Goal: Task Accomplishment & Management: Complete application form

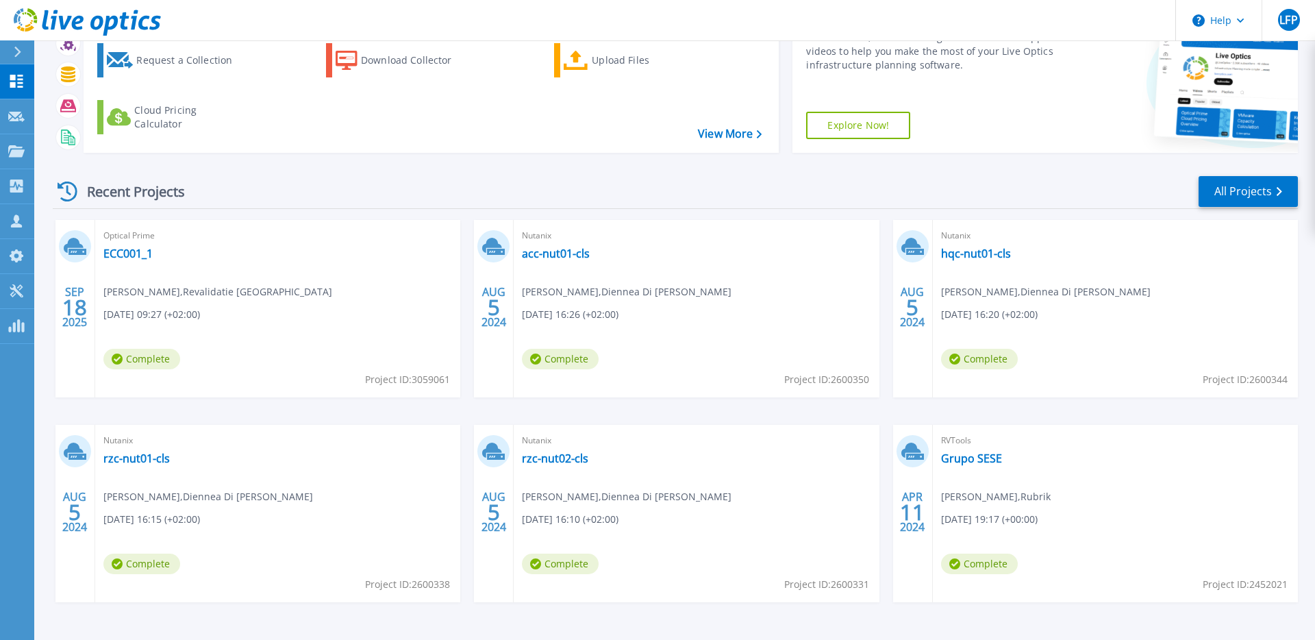
scroll to position [119, 0]
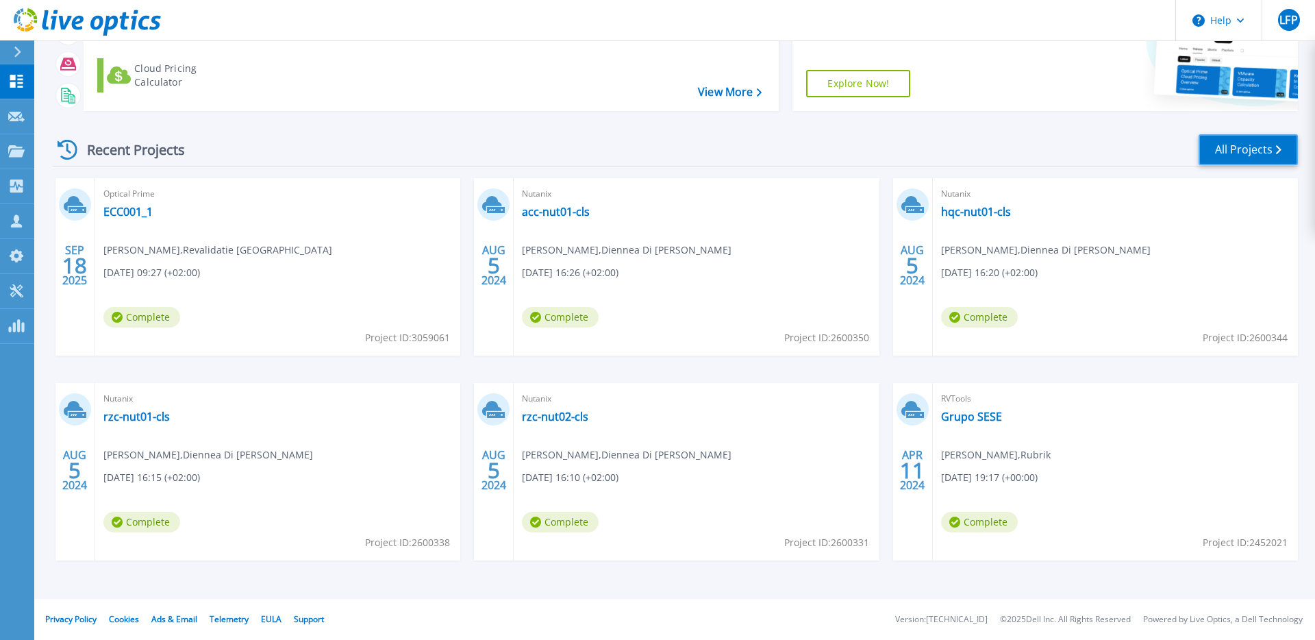
click at [1256, 153] on link "All Projects" at bounding box center [1248, 149] width 99 height 31
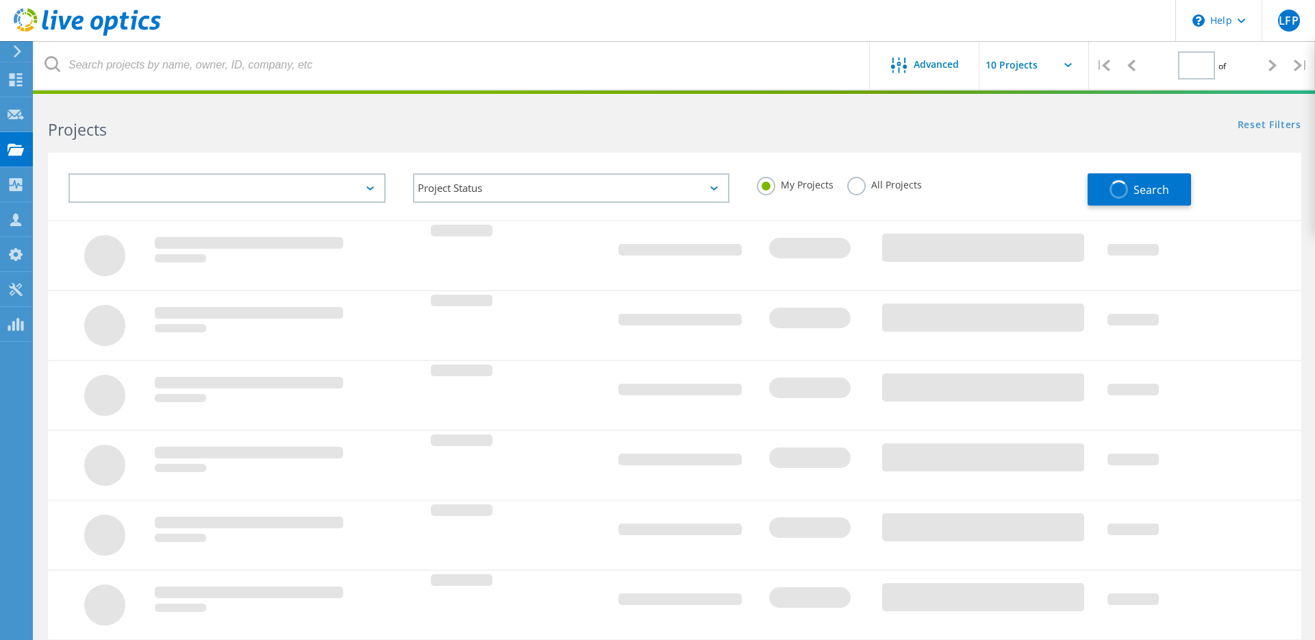
type input "1"
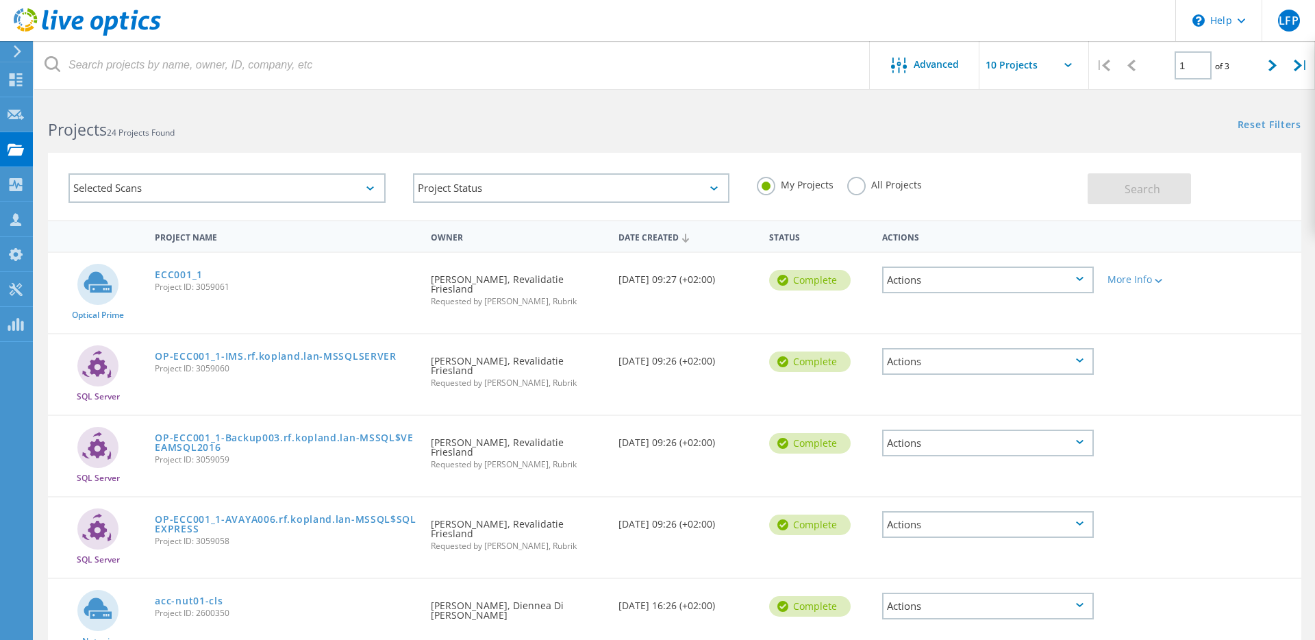
click at [860, 180] on label "All Projects" at bounding box center [884, 183] width 75 height 13
click at [0, 0] on input "All Projects" at bounding box center [0, 0] width 0 height 0
click at [771, 186] on label "My Projects" at bounding box center [795, 183] width 77 height 13
click at [0, 0] on input "My Projects" at bounding box center [0, 0] width 0 height 0
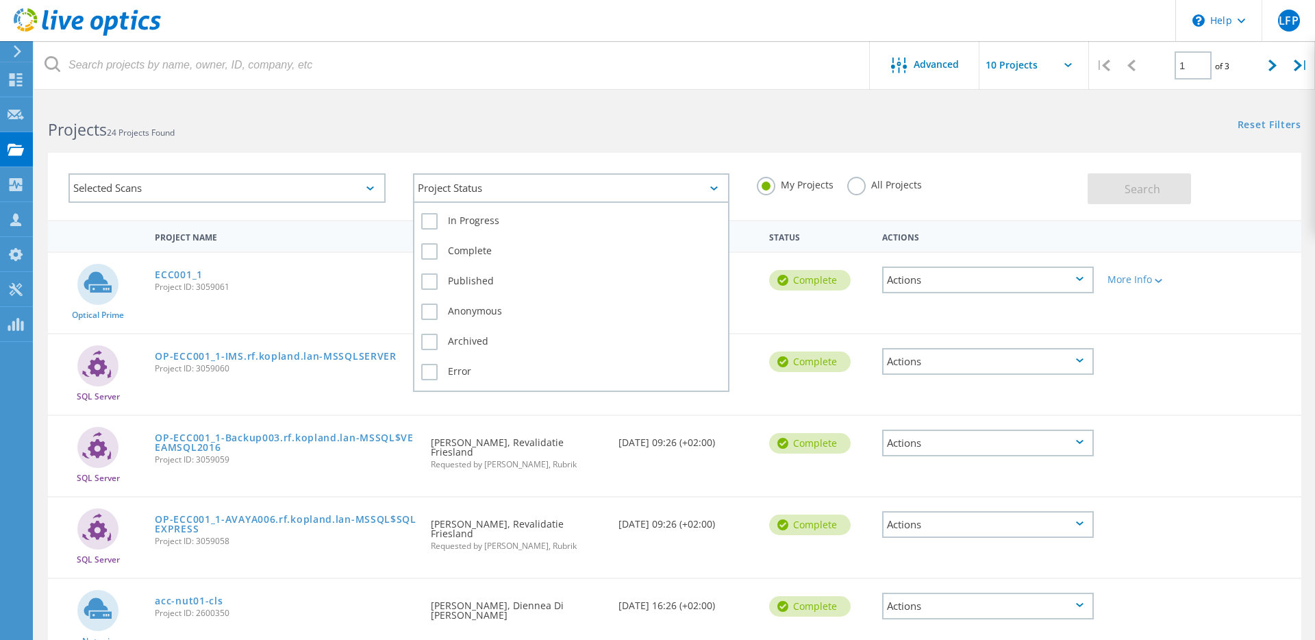
click at [626, 190] on div "Project Status" at bounding box center [571, 187] width 317 height 29
click at [432, 227] on label "In Progress" at bounding box center [571, 221] width 301 height 16
click at [0, 0] on input "In Progress" at bounding box center [0, 0] width 0 height 0
click at [427, 248] on label "Complete" at bounding box center [571, 251] width 301 height 16
click at [0, 0] on input "Complete" at bounding box center [0, 0] width 0 height 0
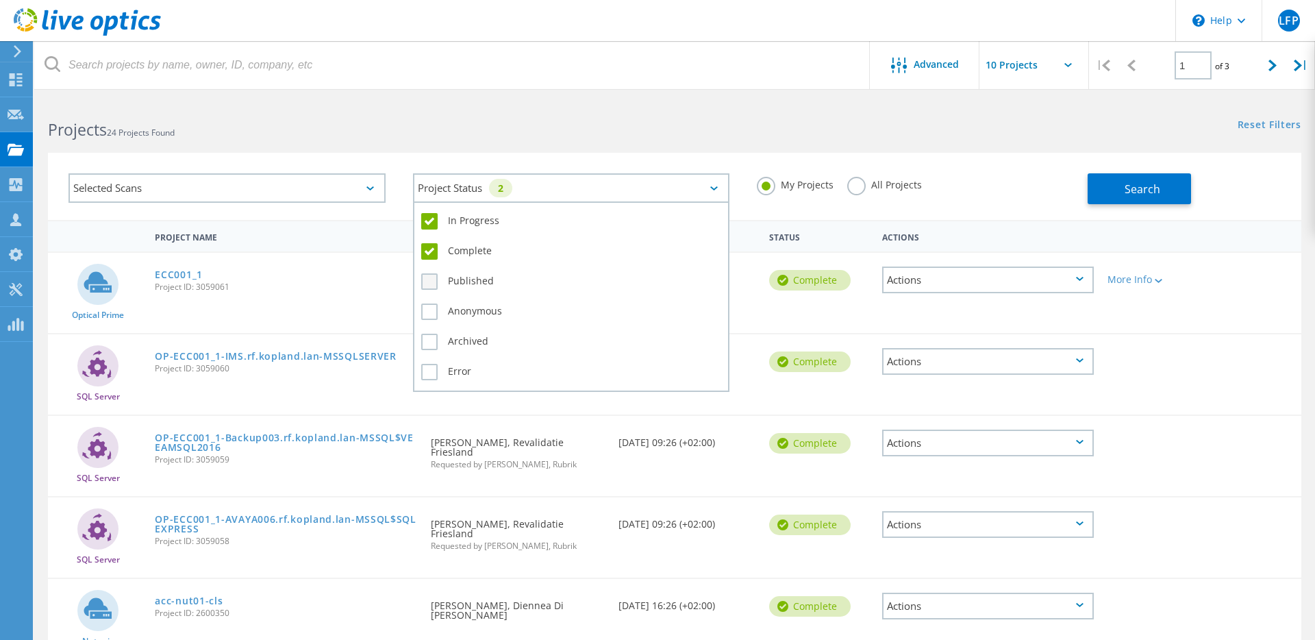
click at [427, 282] on label "Published" at bounding box center [571, 281] width 301 height 16
click at [0, 0] on input "Published" at bounding box center [0, 0] width 0 height 0
click at [427, 310] on label "Anonymous" at bounding box center [571, 311] width 301 height 16
click at [0, 0] on input "Anonymous" at bounding box center [0, 0] width 0 height 0
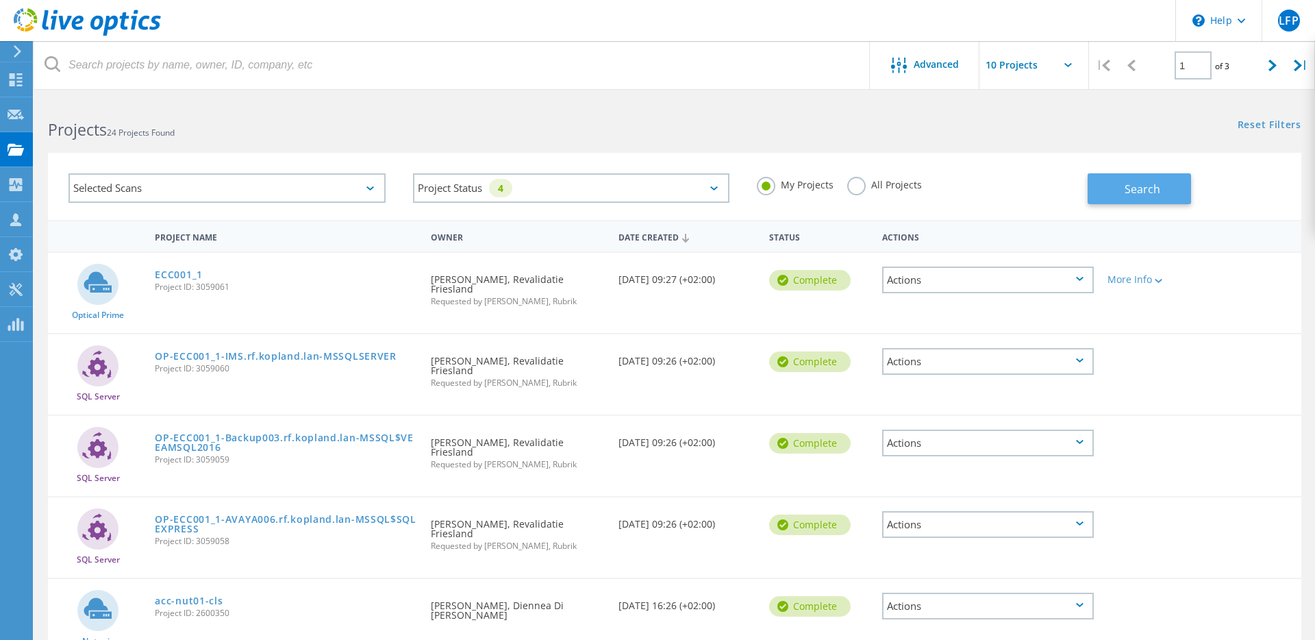
click at [1141, 192] on span "Search" at bounding box center [1143, 189] width 36 height 15
click at [260, 186] on div "Selected Scans" at bounding box center [227, 187] width 317 height 29
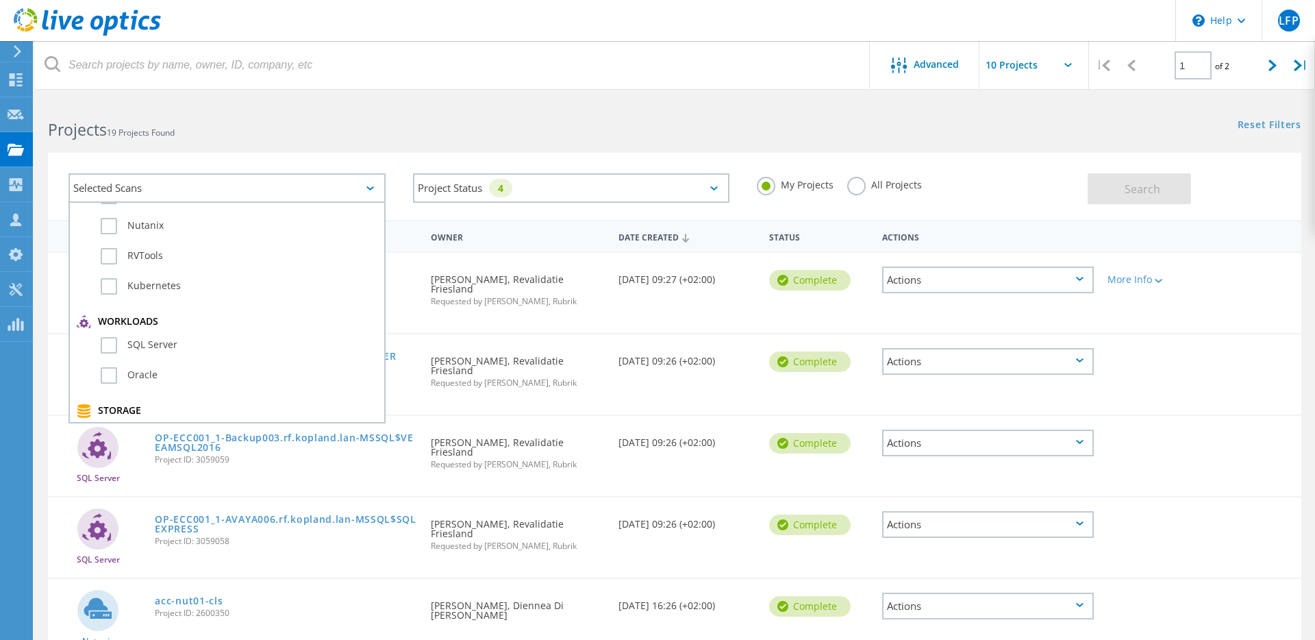
scroll to position [121, 0]
click at [108, 342] on label "SQL Server" at bounding box center [239, 339] width 277 height 16
click at [0, 0] on input "SQL Server" at bounding box center [0, 0] width 0 height 0
click at [528, 127] on h2 "Projects 19 Projects Found" at bounding box center [354, 130] width 613 height 23
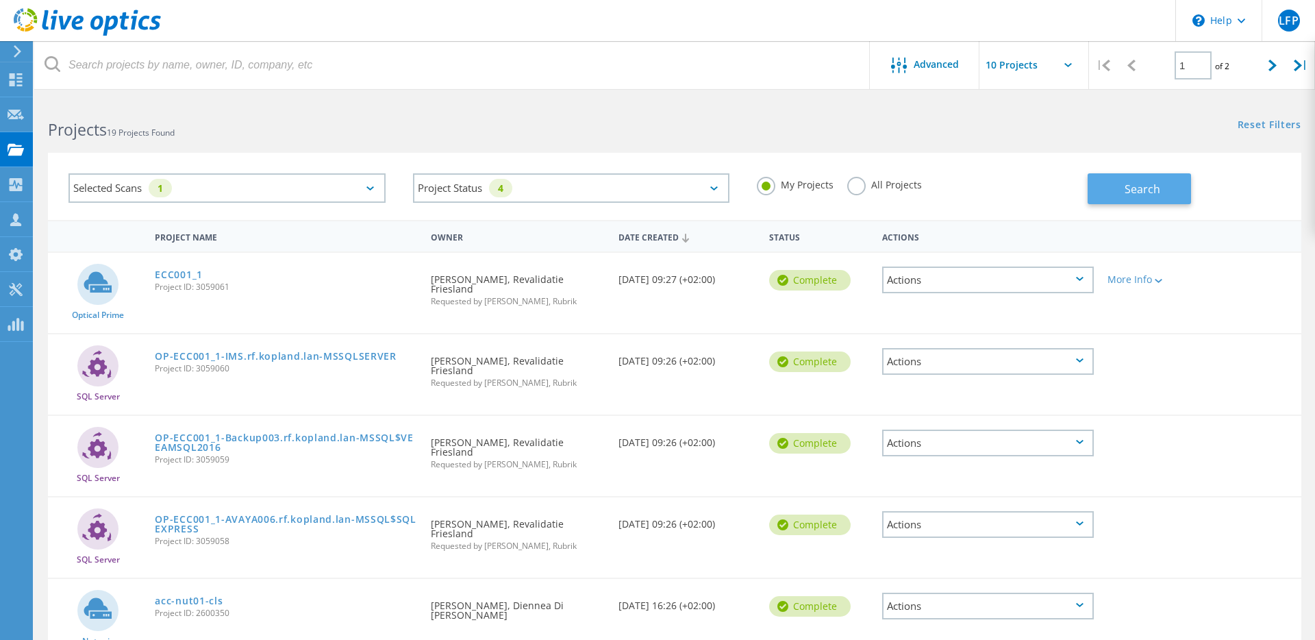
click at [1108, 188] on button "Search" at bounding box center [1139, 188] width 103 height 31
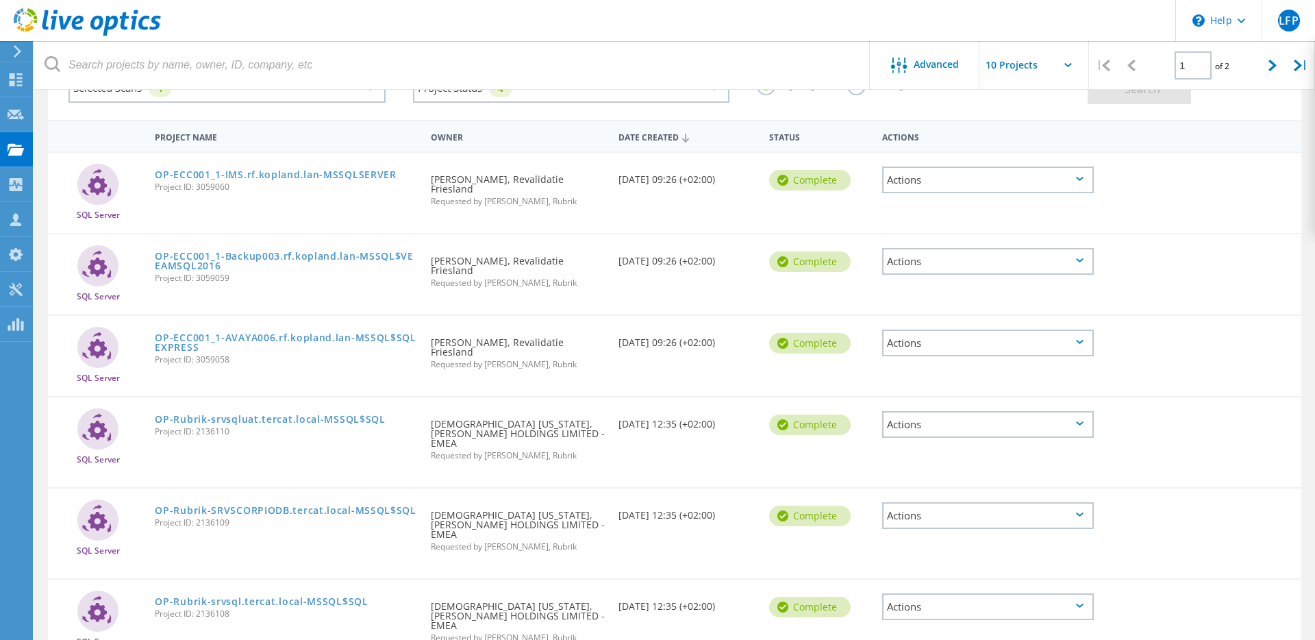
scroll to position [0, 0]
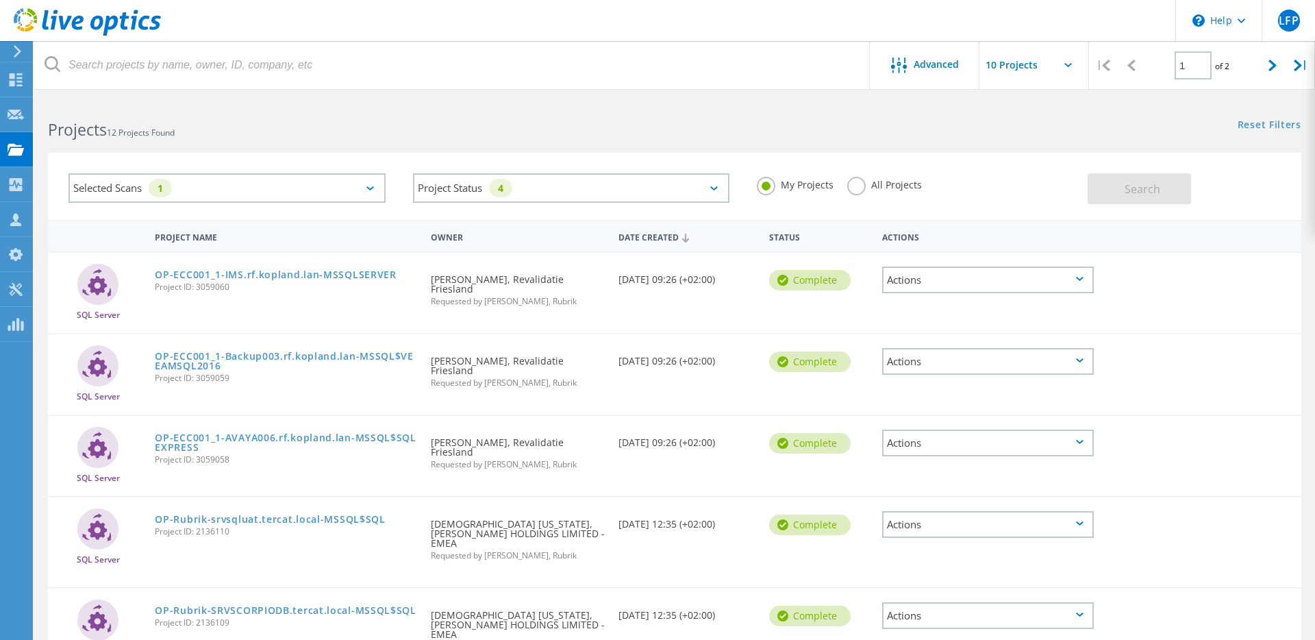
click at [853, 183] on label "All Projects" at bounding box center [884, 183] width 75 height 13
click at [0, 0] on input "All Projects" at bounding box center [0, 0] width 0 height 0
click at [1172, 165] on div "Search" at bounding box center [1191, 182] width 207 height 45
click at [1168, 175] on button "Search" at bounding box center [1139, 188] width 103 height 31
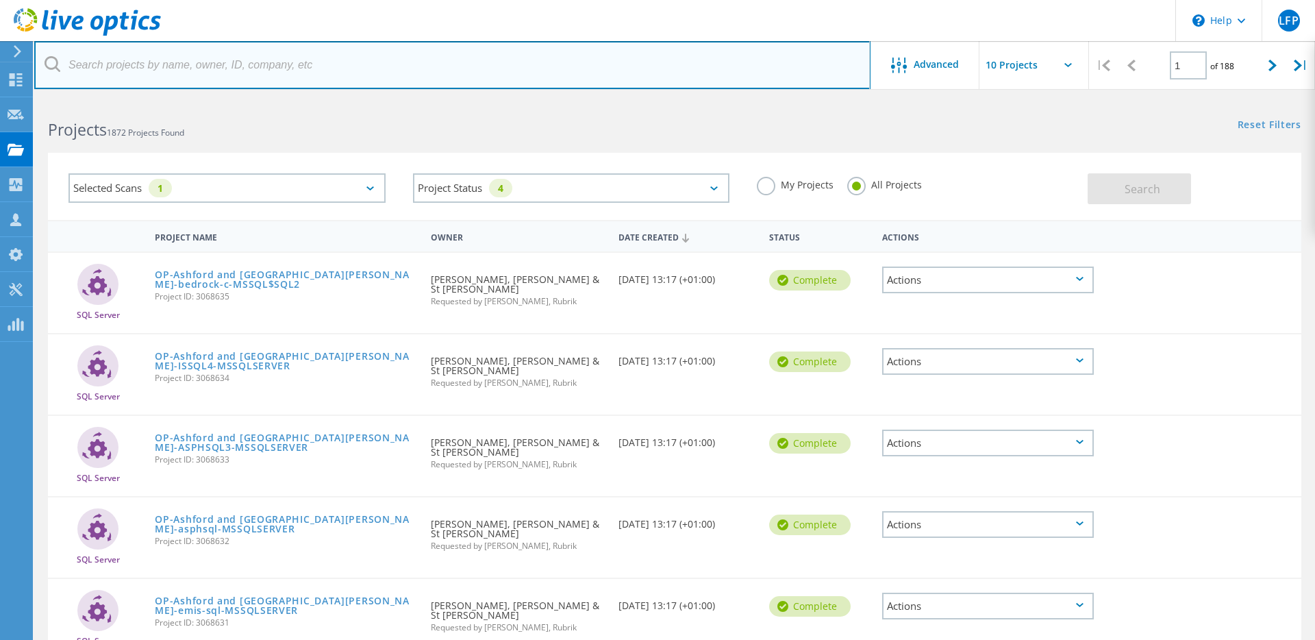
click at [434, 64] on input "text" at bounding box center [452, 65] width 836 height 48
type input "Gijs"
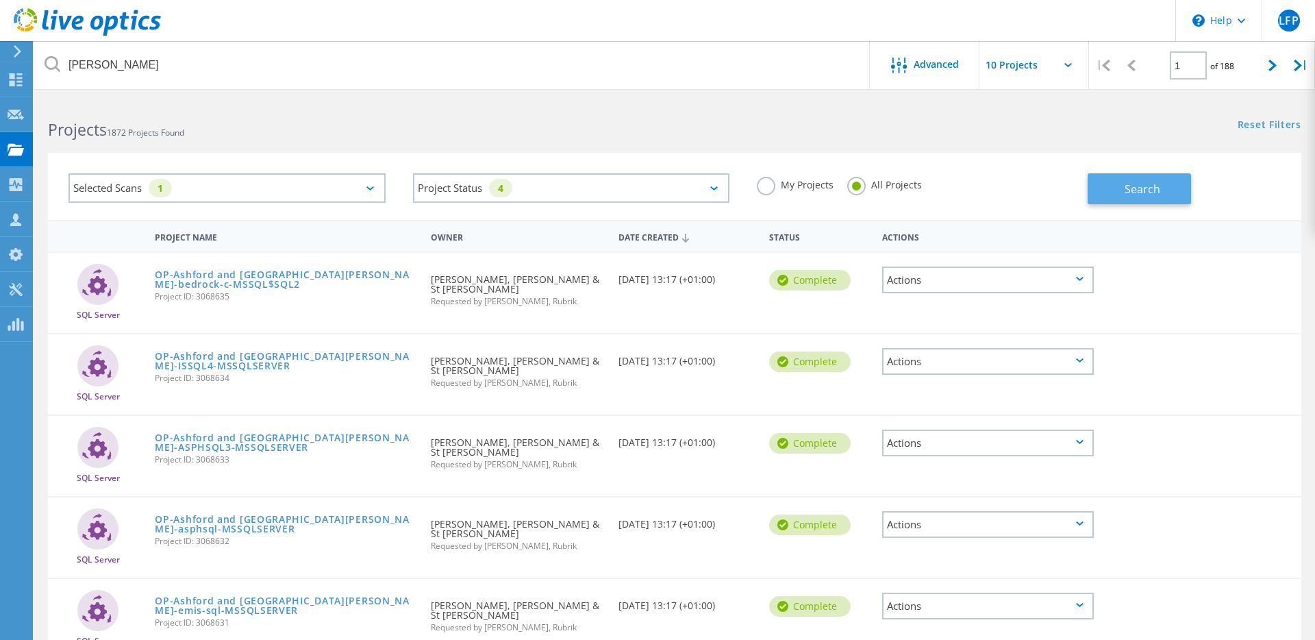
click at [1129, 192] on span "Search" at bounding box center [1143, 189] width 36 height 15
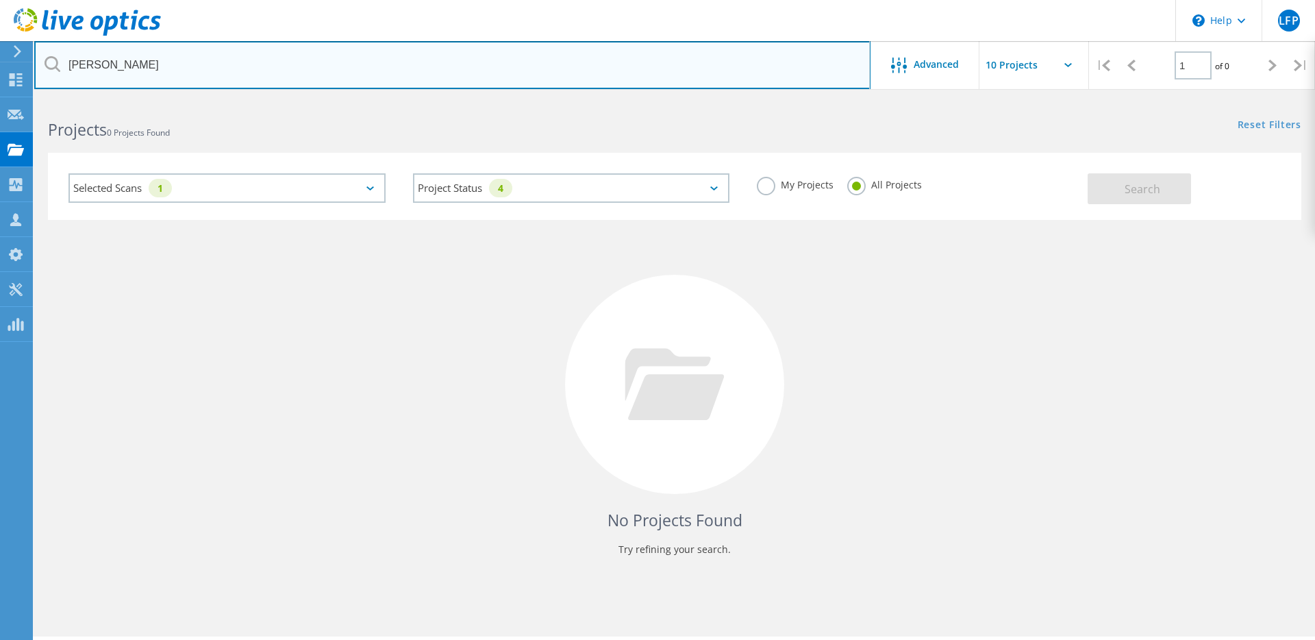
click at [219, 63] on input "Gijs" at bounding box center [452, 65] width 836 height 48
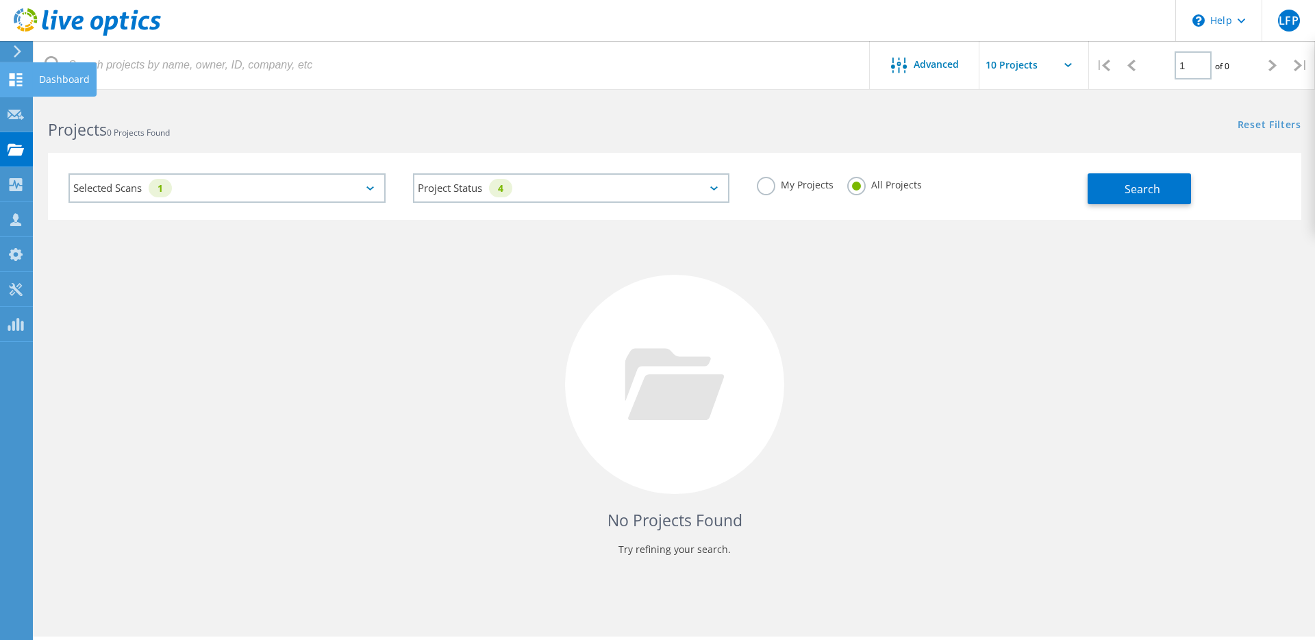
click at [18, 82] on icon at bounding box center [16, 79] width 16 height 13
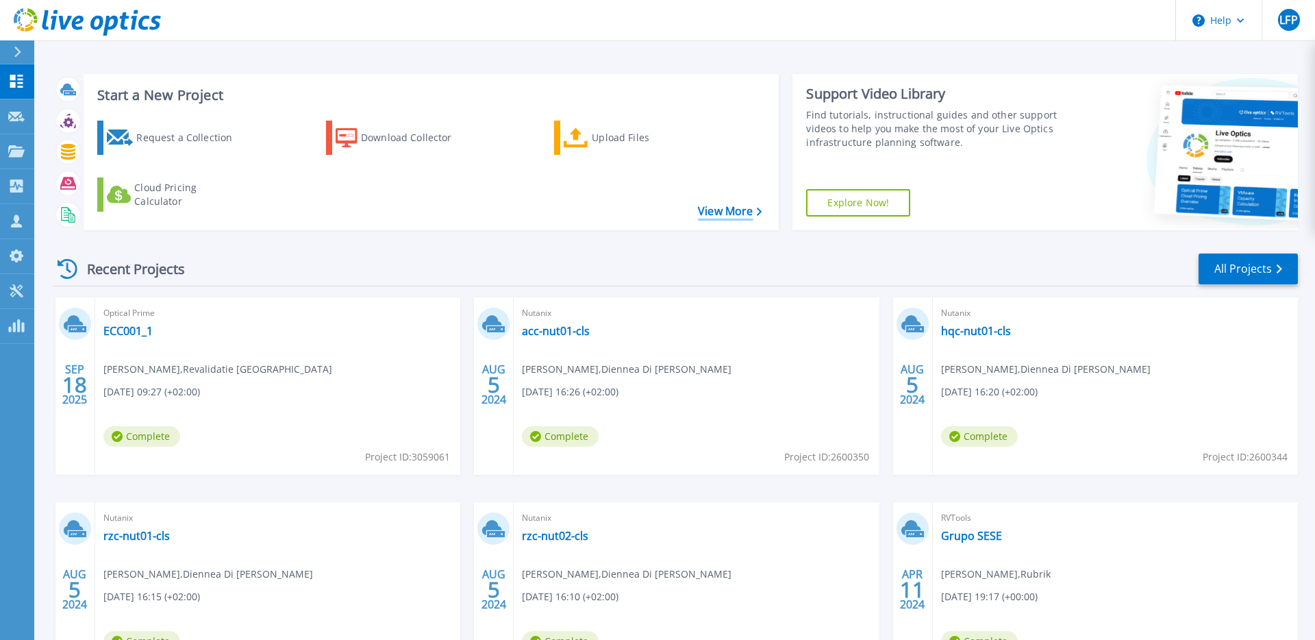
click at [723, 215] on link "View More" at bounding box center [730, 211] width 64 height 13
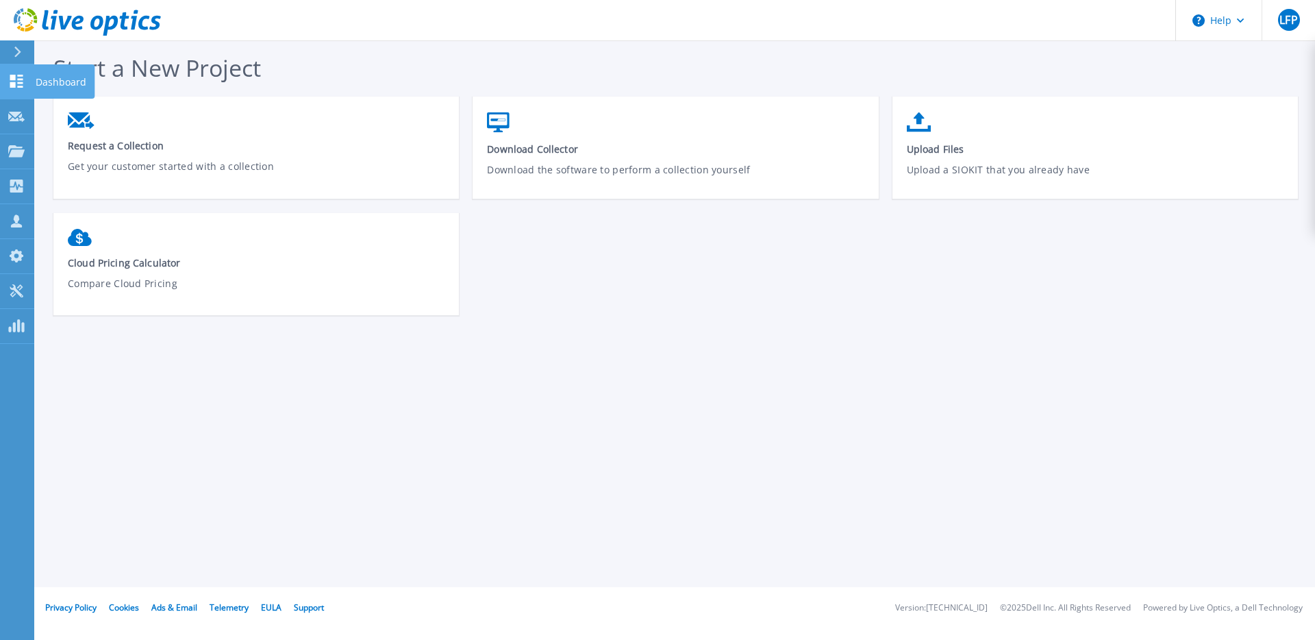
click at [23, 86] on icon at bounding box center [16, 81] width 16 height 13
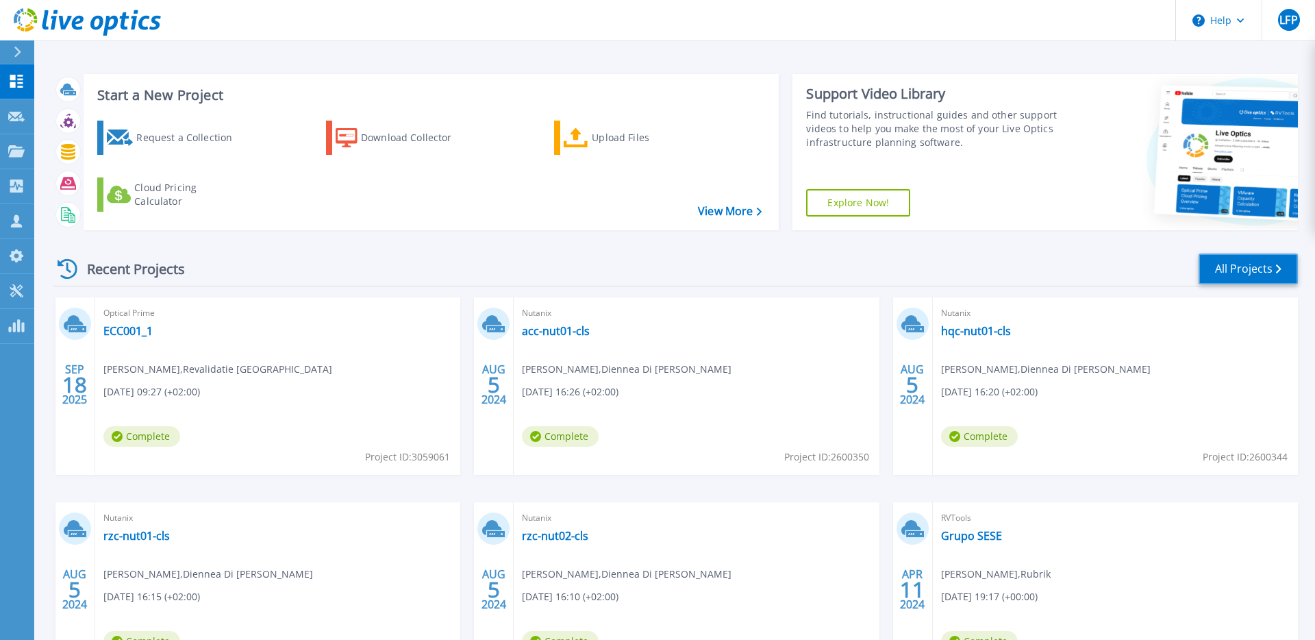
click at [1249, 262] on link "All Projects" at bounding box center [1248, 268] width 99 height 31
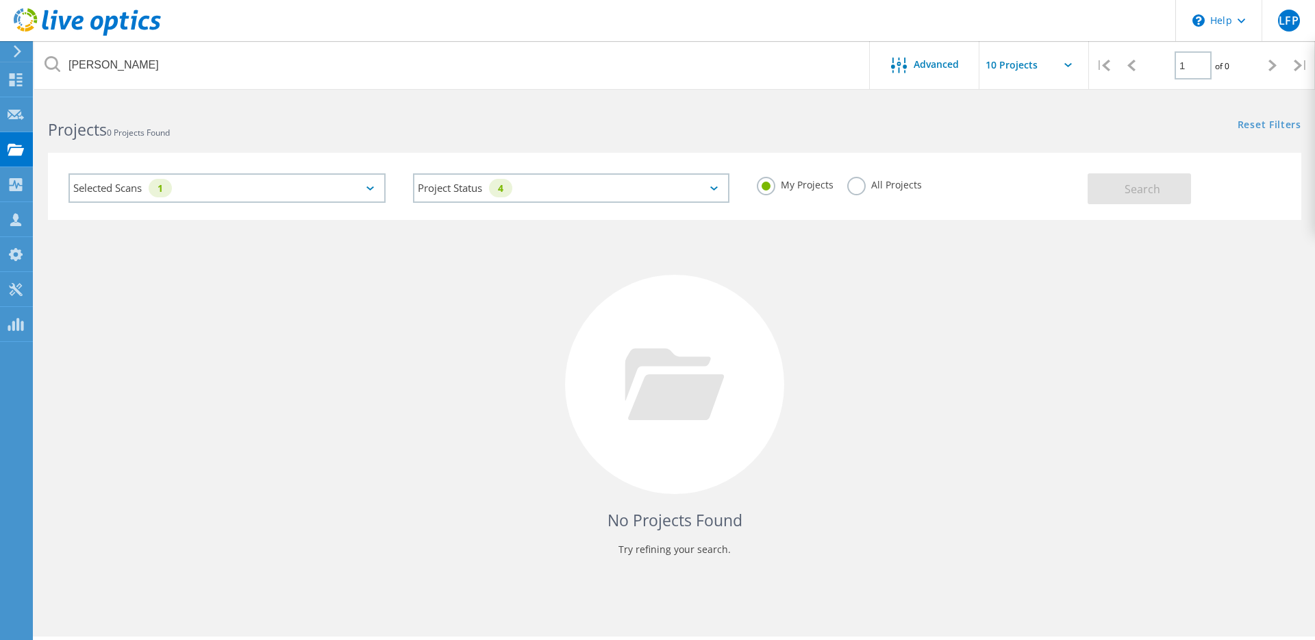
click at [378, 191] on div "Selected Scans 1" at bounding box center [227, 187] width 317 height 29
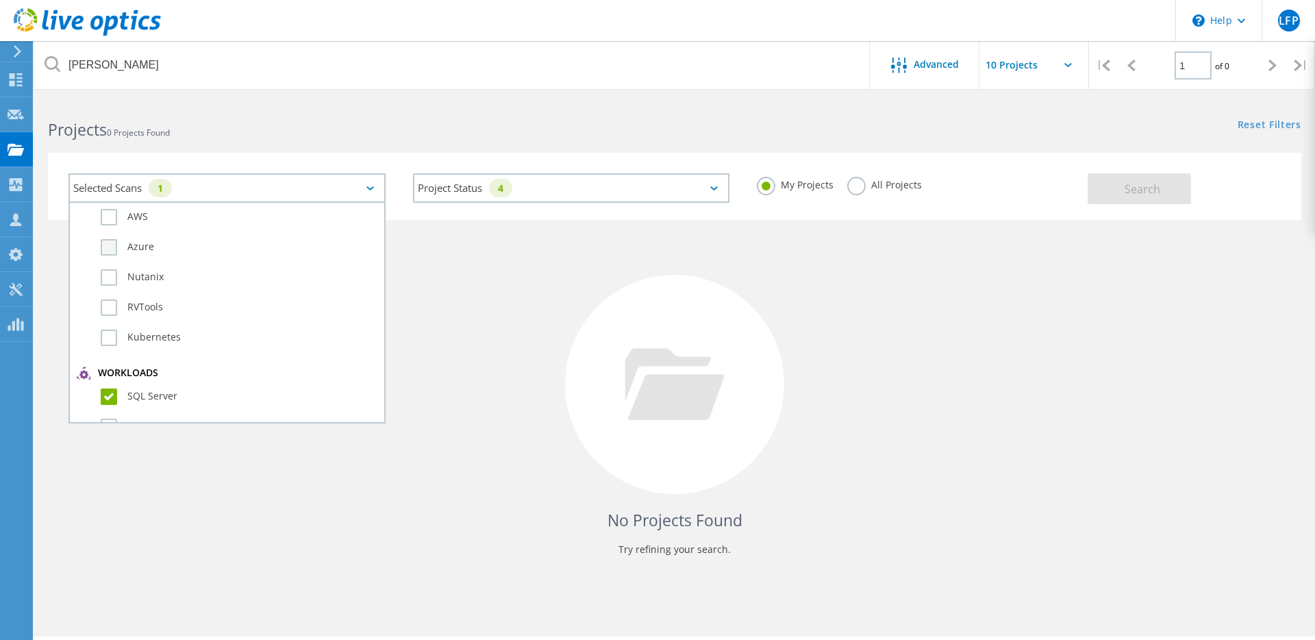
scroll to position [88, 0]
click at [112, 367] on label "SQL Server" at bounding box center [239, 371] width 277 height 16
click at [0, 0] on input "SQL Server" at bounding box center [0, 0] width 0 height 0
click at [462, 155] on div "Selected Scans Server & Cloud Optical Prime AWS Azure Nutanix RVTools Kubernete…" at bounding box center [675, 186] width 1254 height 67
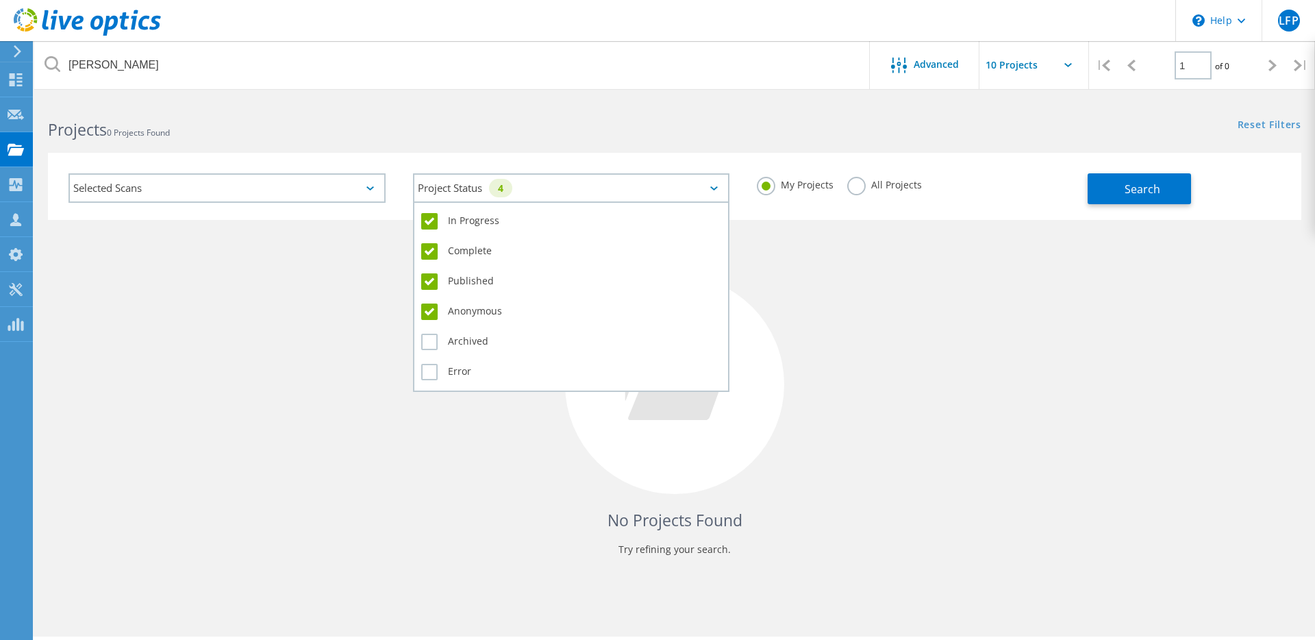
click at [545, 186] on div "Project Status 4" at bounding box center [571, 187] width 317 height 29
click at [435, 220] on label "In Progress" at bounding box center [571, 221] width 301 height 16
click at [0, 0] on input "In Progress" at bounding box center [0, 0] width 0 height 0
click at [435, 256] on label "Complete" at bounding box center [571, 251] width 301 height 16
click at [0, 0] on input "Complete" at bounding box center [0, 0] width 0 height 0
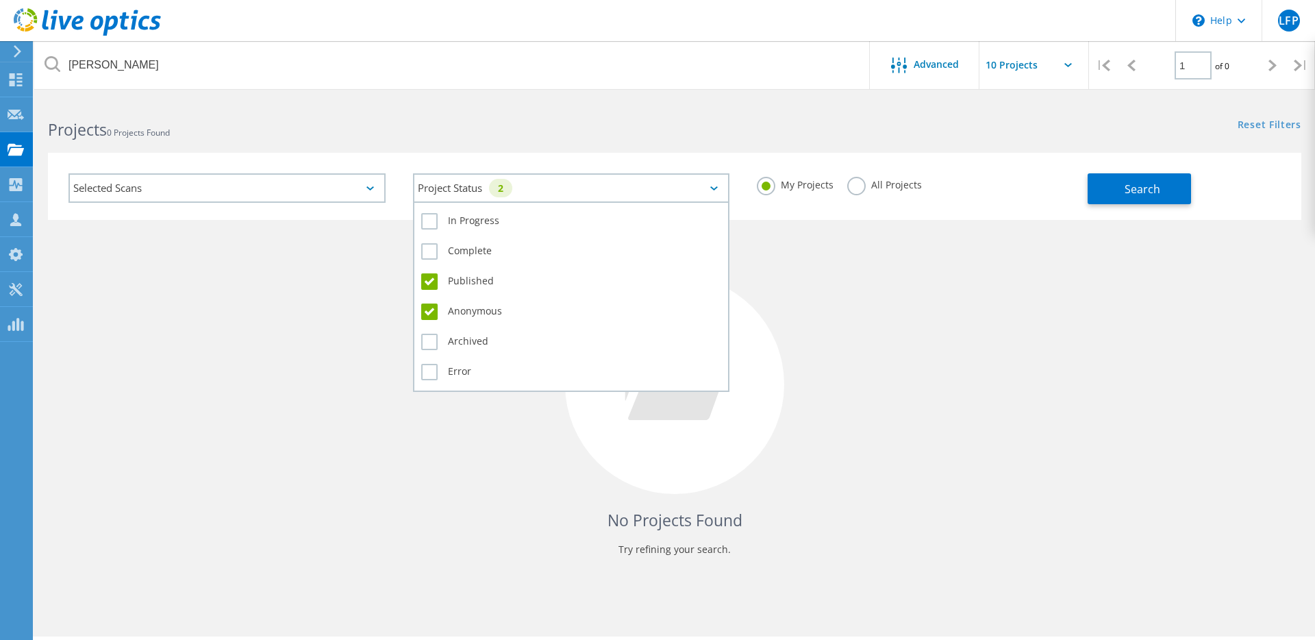
click at [431, 282] on label "Published" at bounding box center [571, 281] width 301 height 16
click at [0, 0] on input "Published" at bounding box center [0, 0] width 0 height 0
click at [427, 311] on label "Anonymous" at bounding box center [571, 311] width 301 height 16
click at [0, 0] on input "Anonymous" at bounding box center [0, 0] width 0 height 0
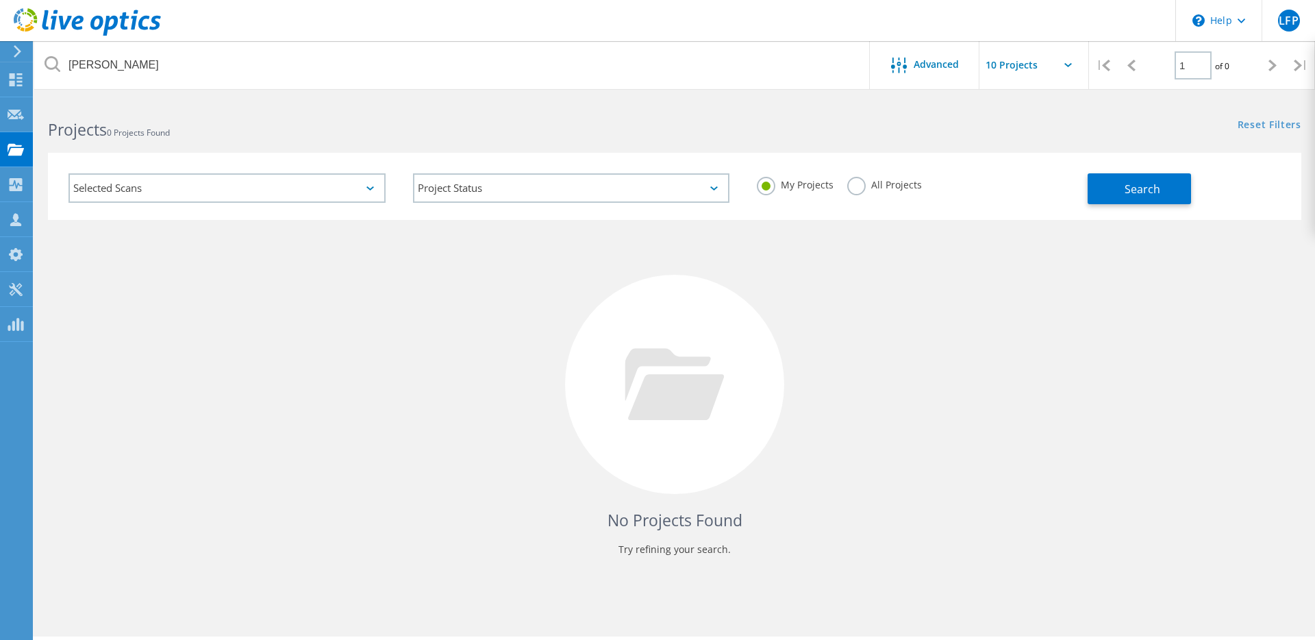
click at [882, 153] on div "Selected Scans Project Status In Progress Complete Published Anonymous Archived…" at bounding box center [675, 186] width 1254 height 67
click at [1113, 189] on button "Search" at bounding box center [1139, 188] width 103 height 31
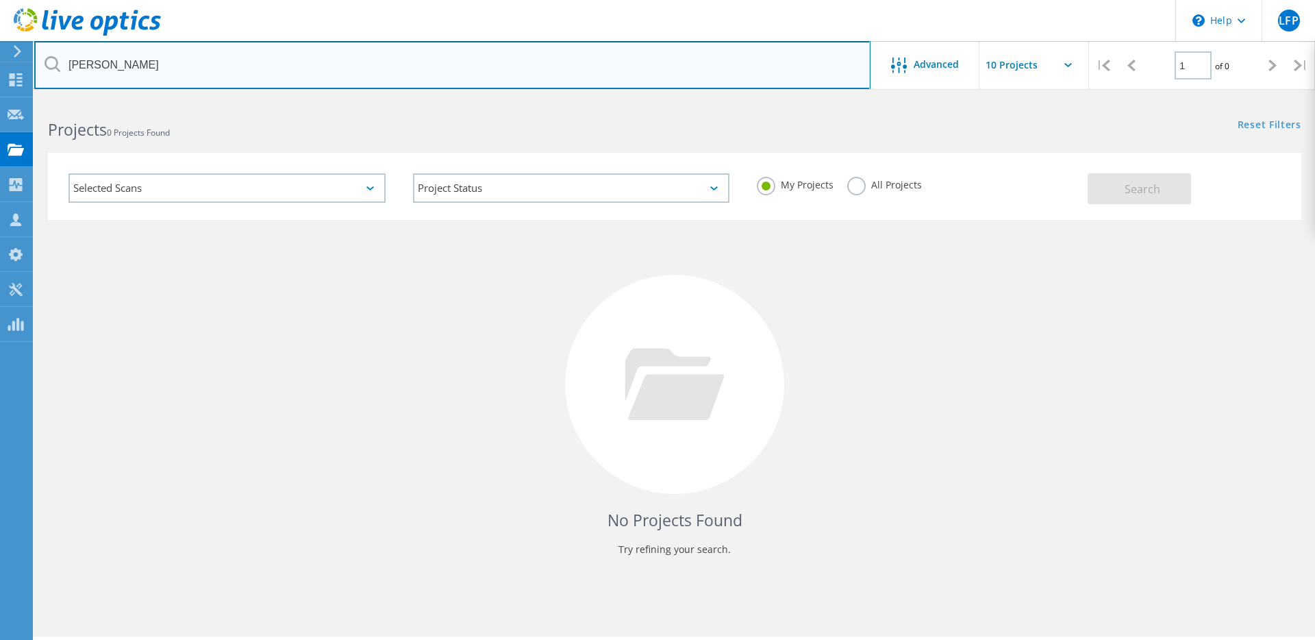
click at [279, 51] on input "Gijs" at bounding box center [452, 65] width 836 height 48
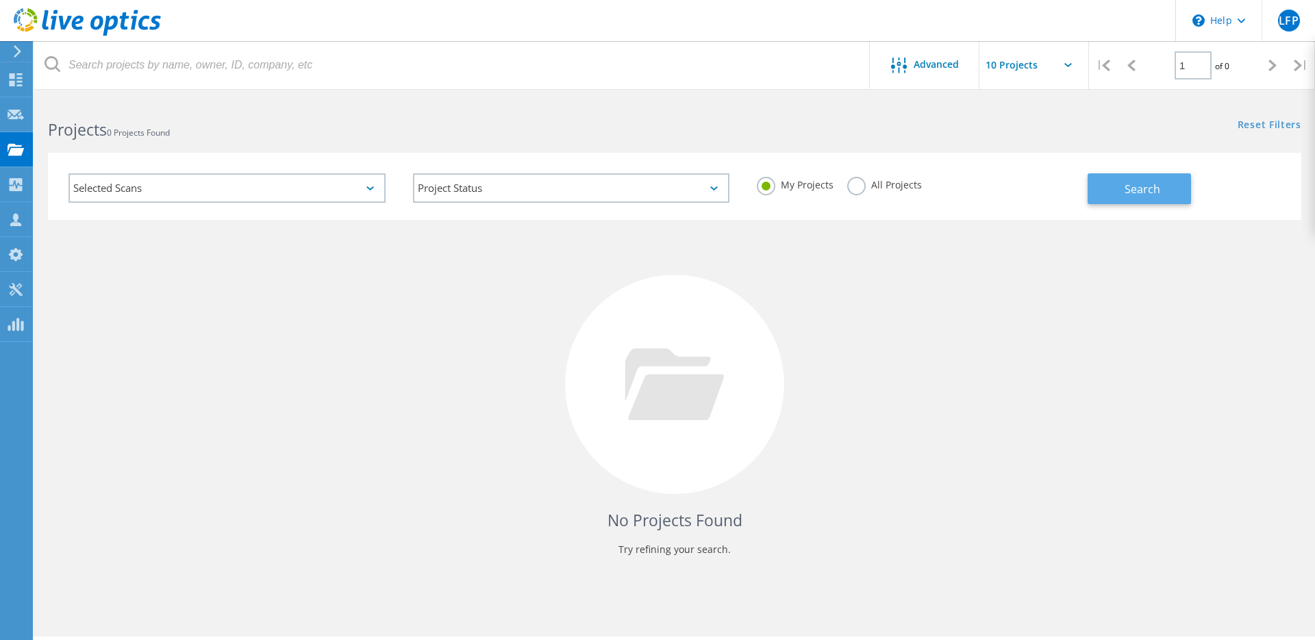
click at [1152, 195] on span "Search" at bounding box center [1143, 189] width 36 height 15
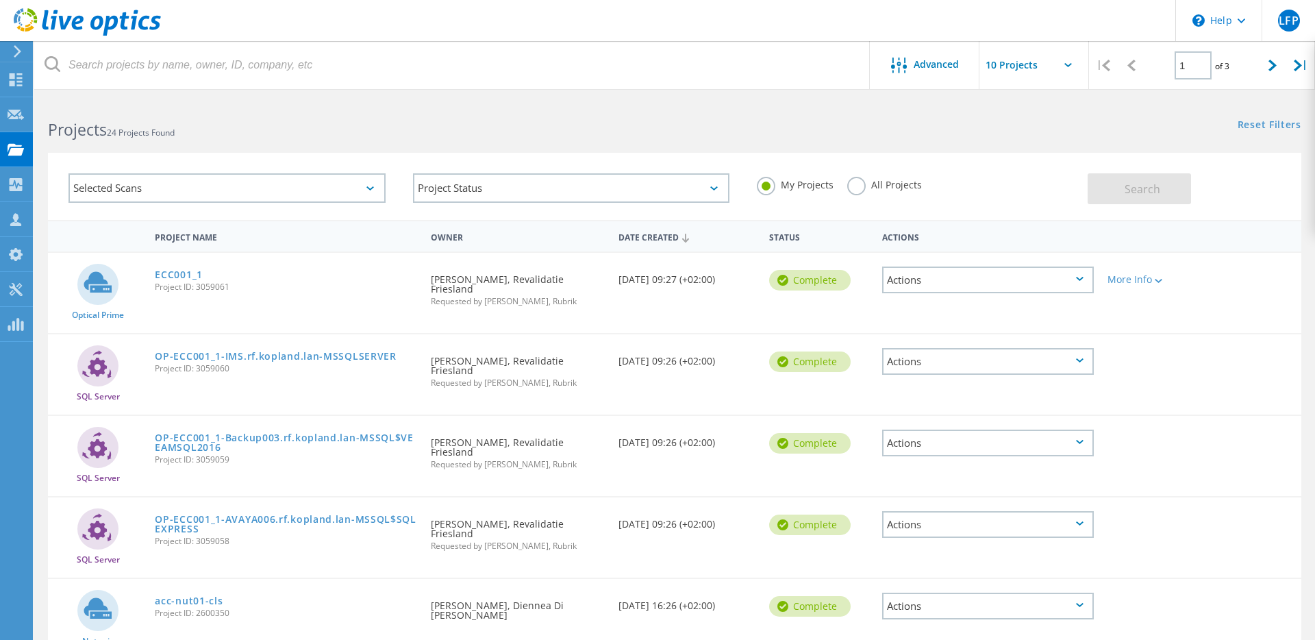
scroll to position [1, 0]
click at [786, 236] on div "Status" at bounding box center [818, 234] width 113 height 25
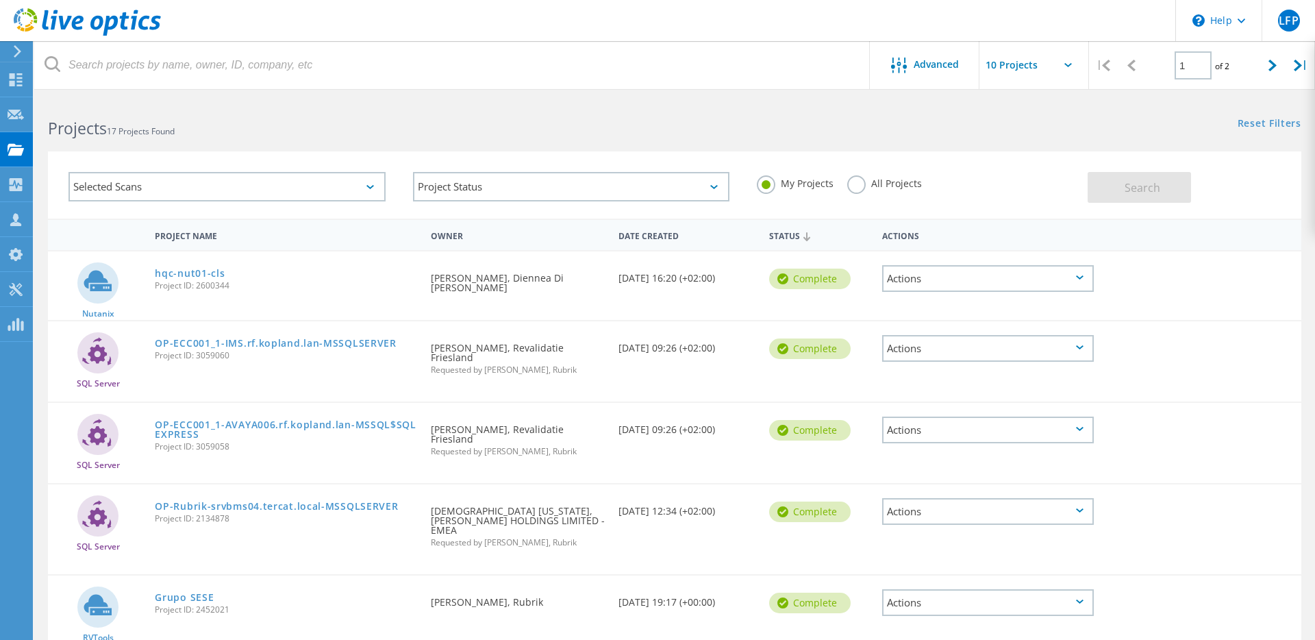
click at [786, 236] on div "Status" at bounding box center [818, 235] width 113 height 26
click at [660, 245] on div "Date Created" at bounding box center [687, 234] width 151 height 25
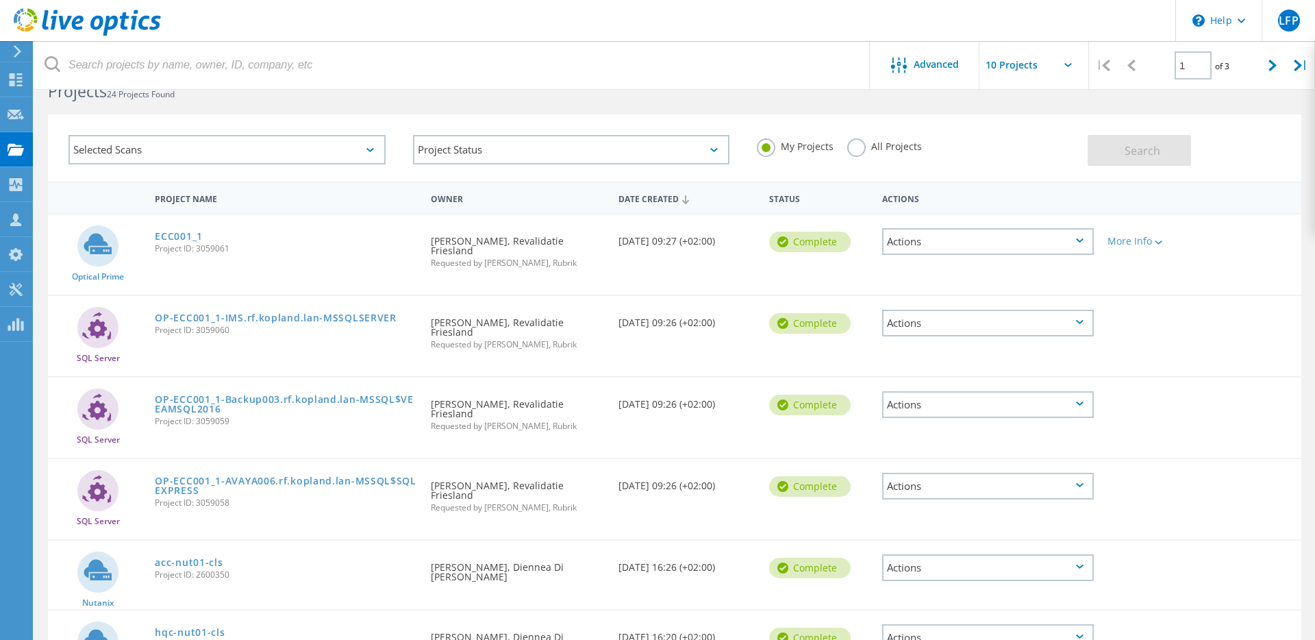
scroll to position [0, 0]
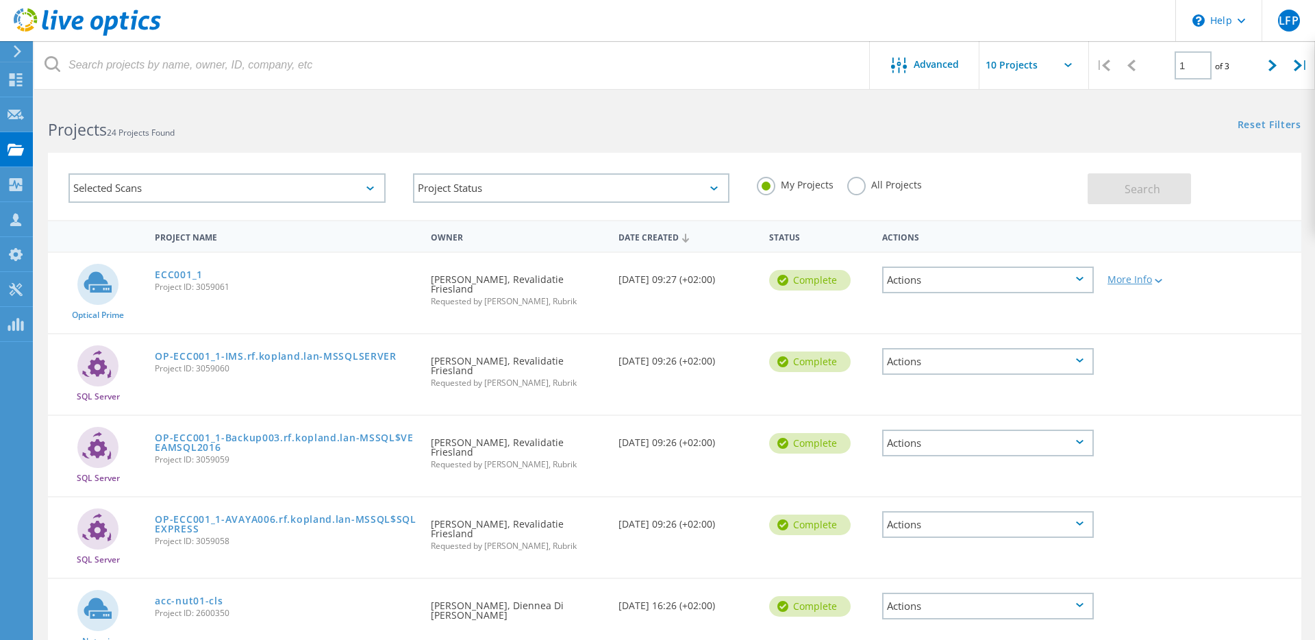
click at [1175, 281] on div "More Info" at bounding box center [1151, 280] width 86 height 10
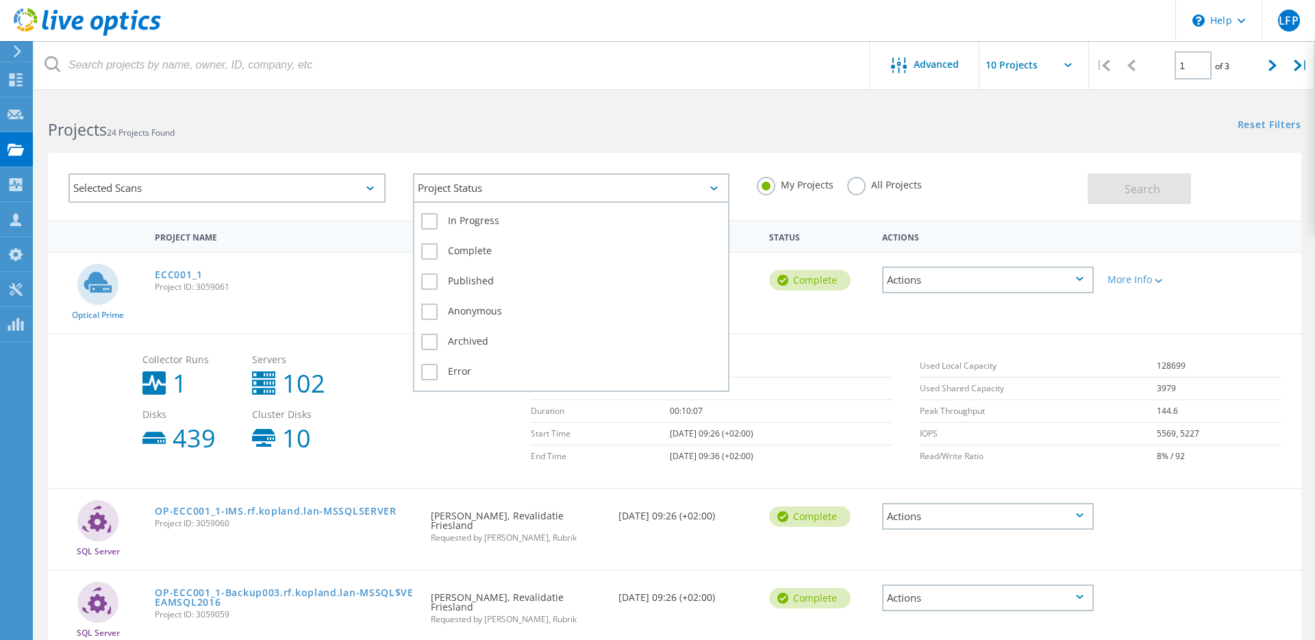
click at [647, 182] on div "Project Status" at bounding box center [571, 187] width 317 height 29
click at [423, 225] on label "In Progress" at bounding box center [571, 221] width 301 height 16
click at [0, 0] on input "In Progress" at bounding box center [0, 0] width 0 height 0
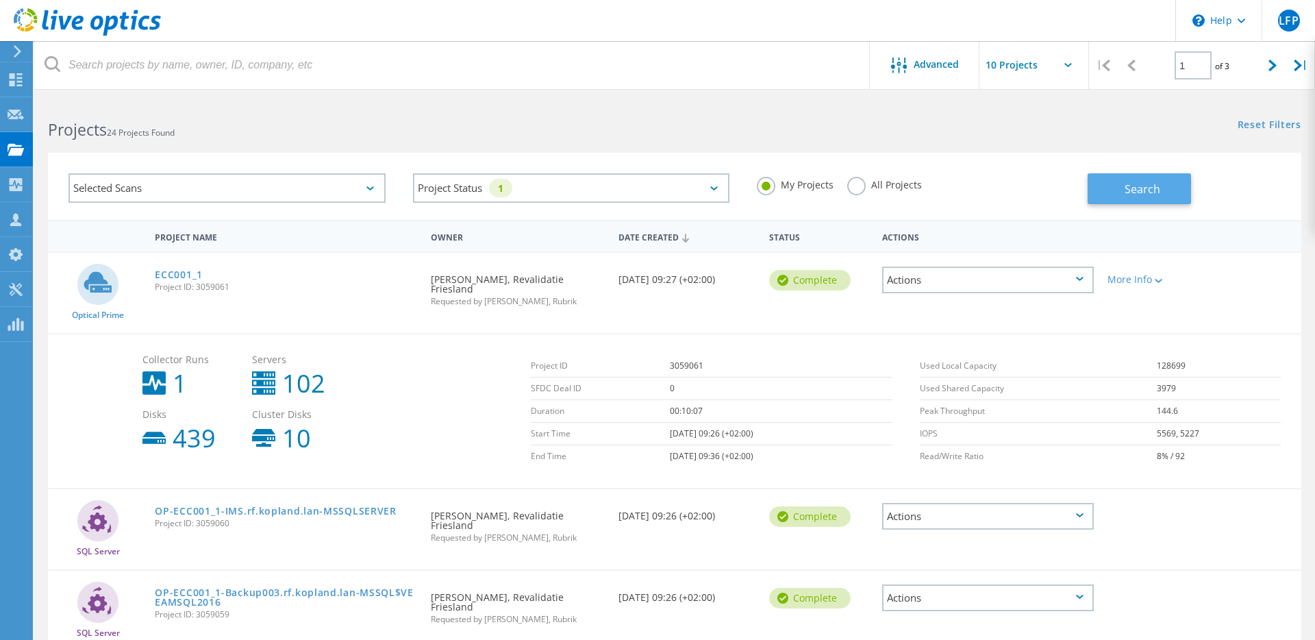
click at [1139, 199] on button "Search" at bounding box center [1139, 188] width 103 height 31
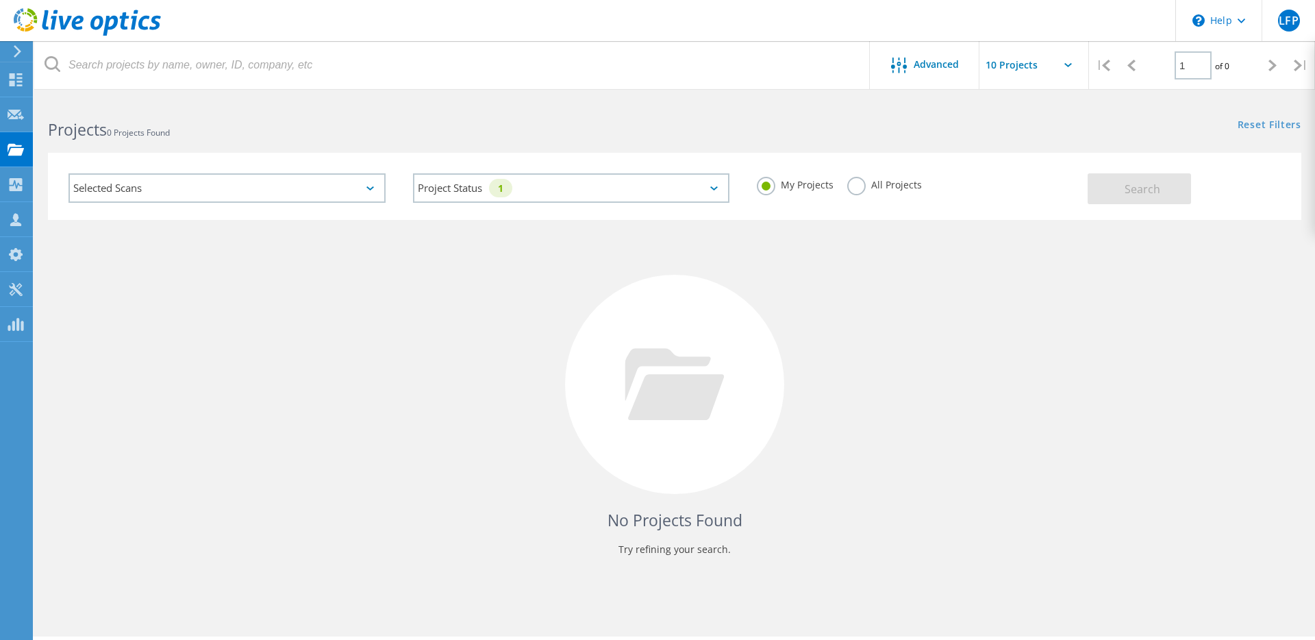
click at [856, 185] on label "All Projects" at bounding box center [884, 183] width 75 height 13
click at [0, 0] on input "All Projects" at bounding box center [0, 0] width 0 height 0
click at [1132, 187] on span "Search" at bounding box center [1143, 189] width 36 height 15
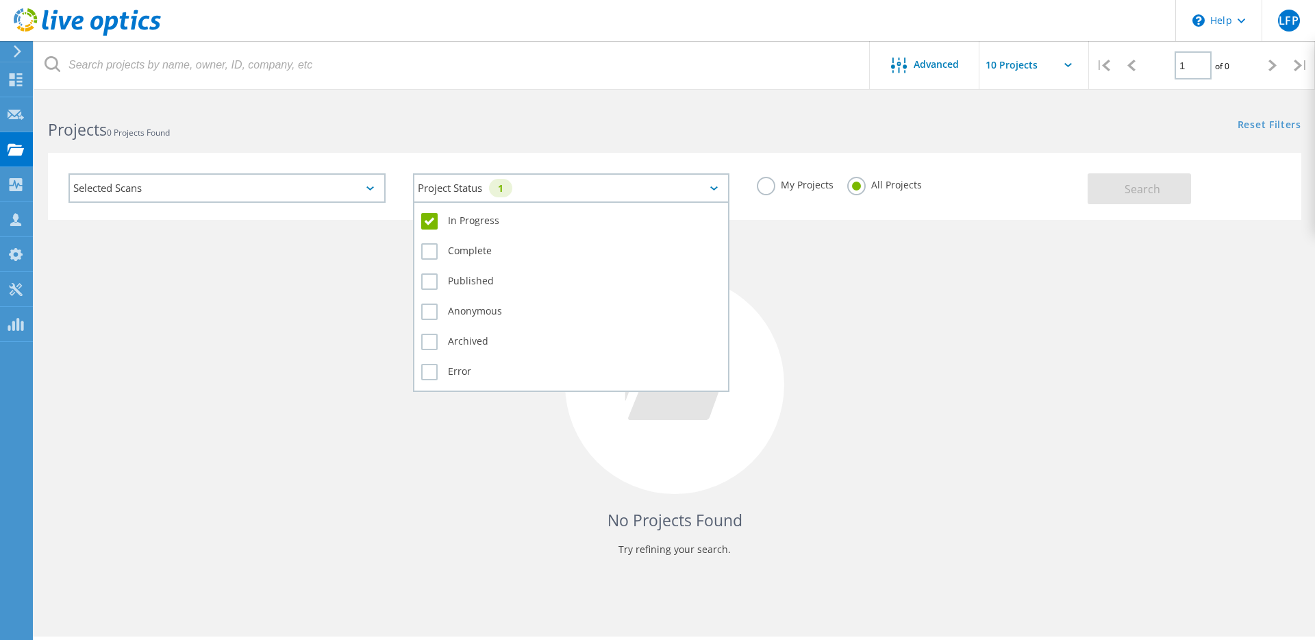
click at [625, 196] on div "Project Status 1" at bounding box center [571, 187] width 317 height 29
click at [423, 225] on label "In Progress" at bounding box center [571, 221] width 301 height 16
click at [0, 0] on input "In Progress" at bounding box center [0, 0] width 0 height 0
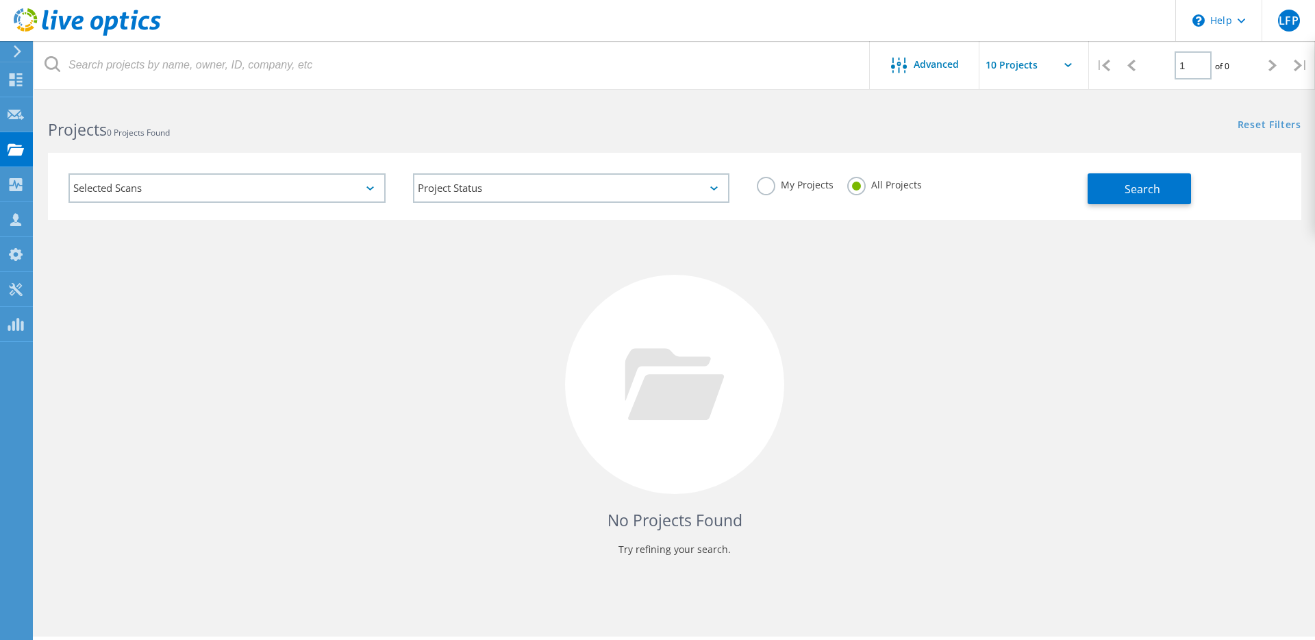
click at [266, 187] on div "Selected Scans" at bounding box center [227, 187] width 317 height 29
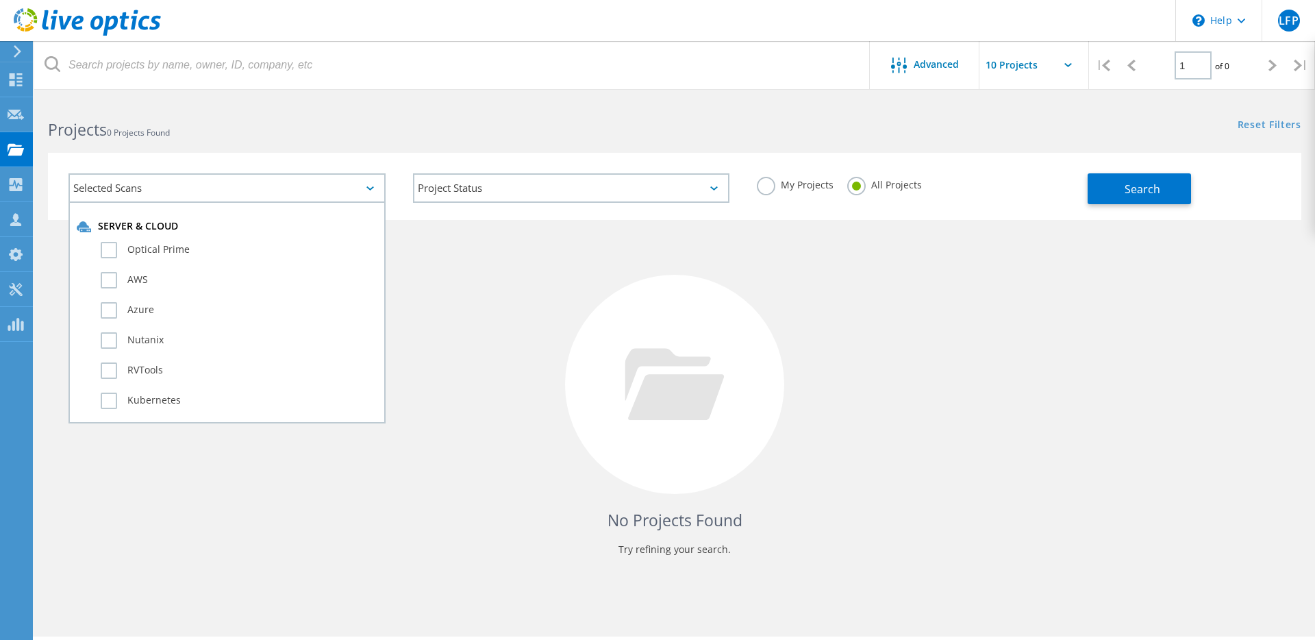
click at [266, 187] on div "Selected Scans" at bounding box center [227, 187] width 317 height 29
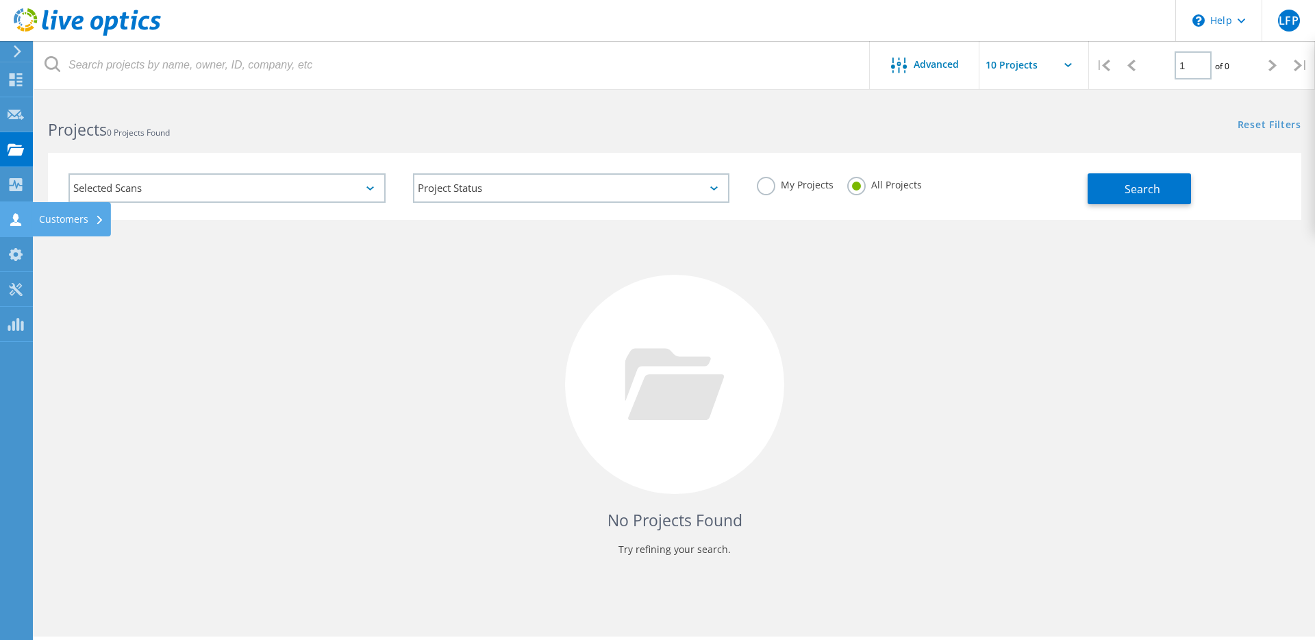
click at [16, 219] on use at bounding box center [15, 219] width 11 height 13
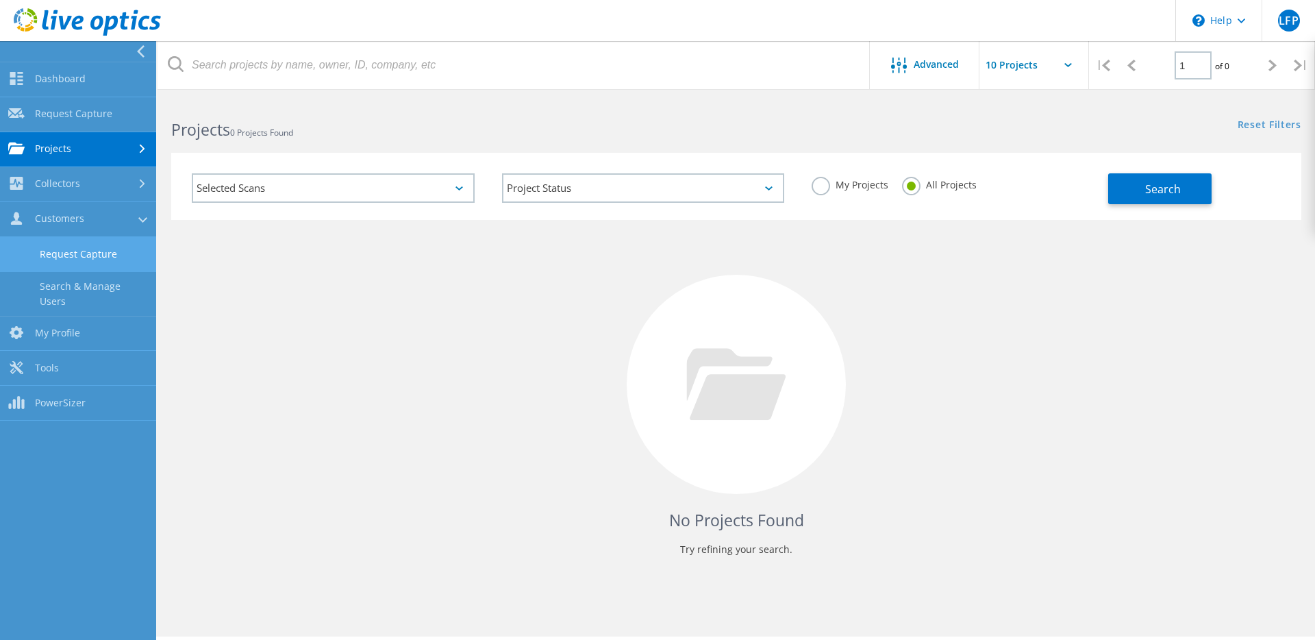
click at [100, 258] on link "Request Capture" at bounding box center [78, 254] width 156 height 35
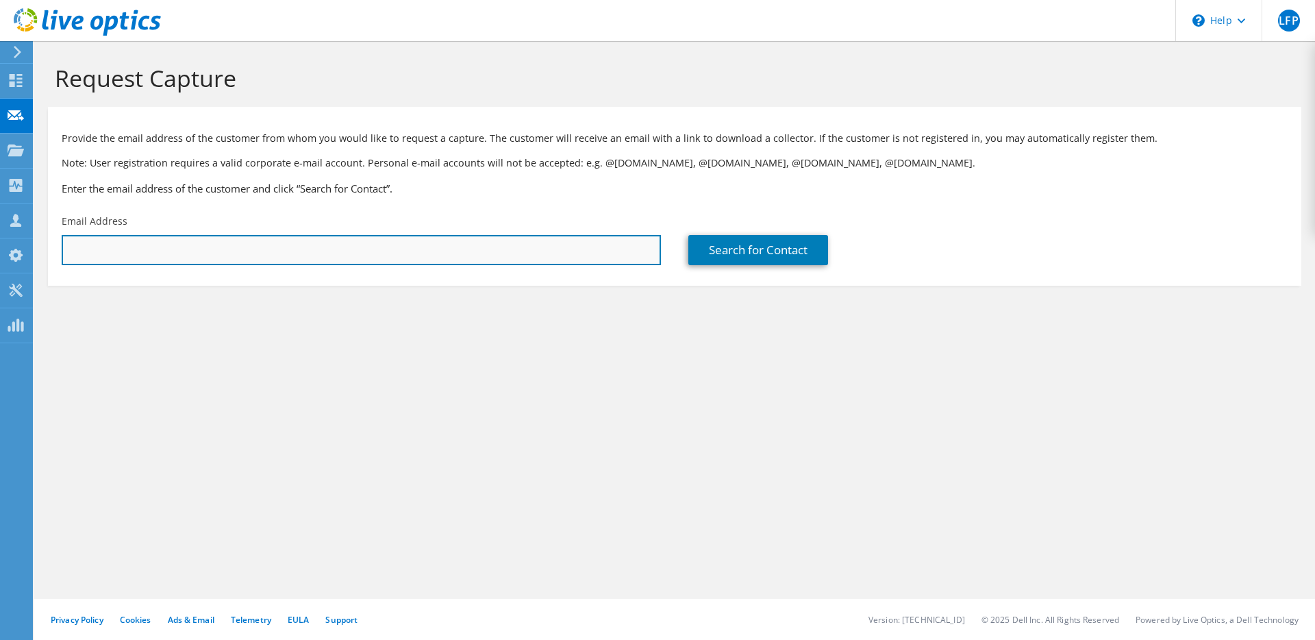
click at [127, 251] on input "text" at bounding box center [361, 250] width 599 height 30
type input "gijs.lemahieu@vintia.com"
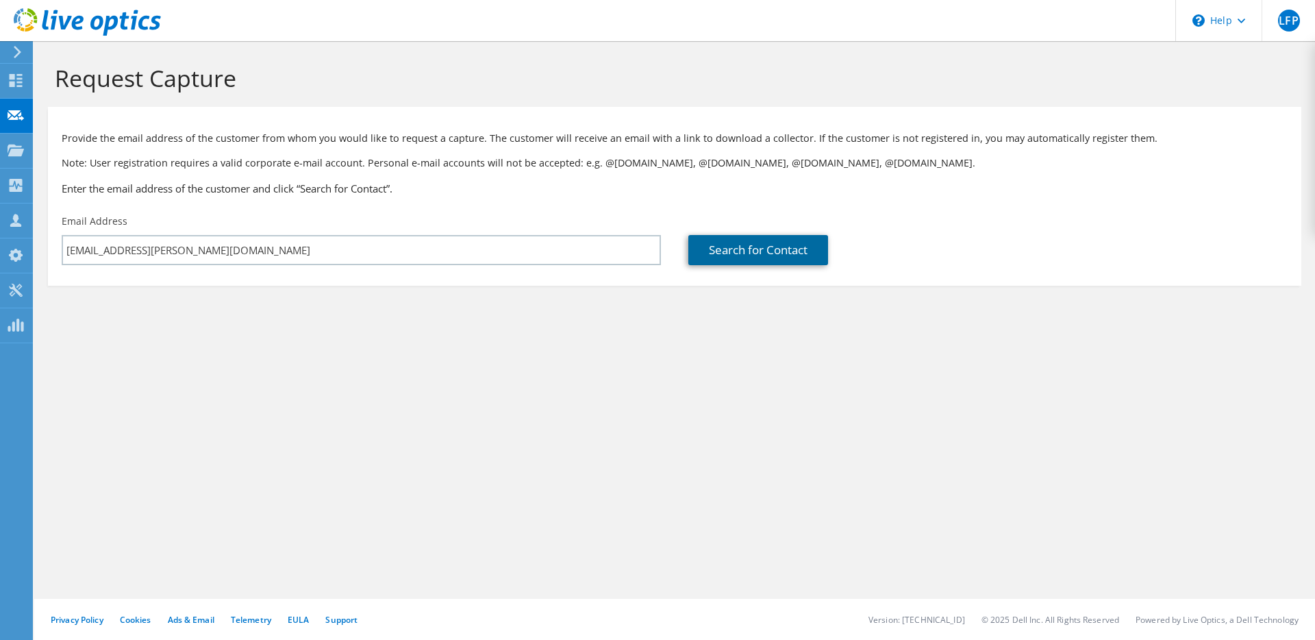
click at [746, 251] on link "Search for Contact" at bounding box center [758, 250] width 140 height 30
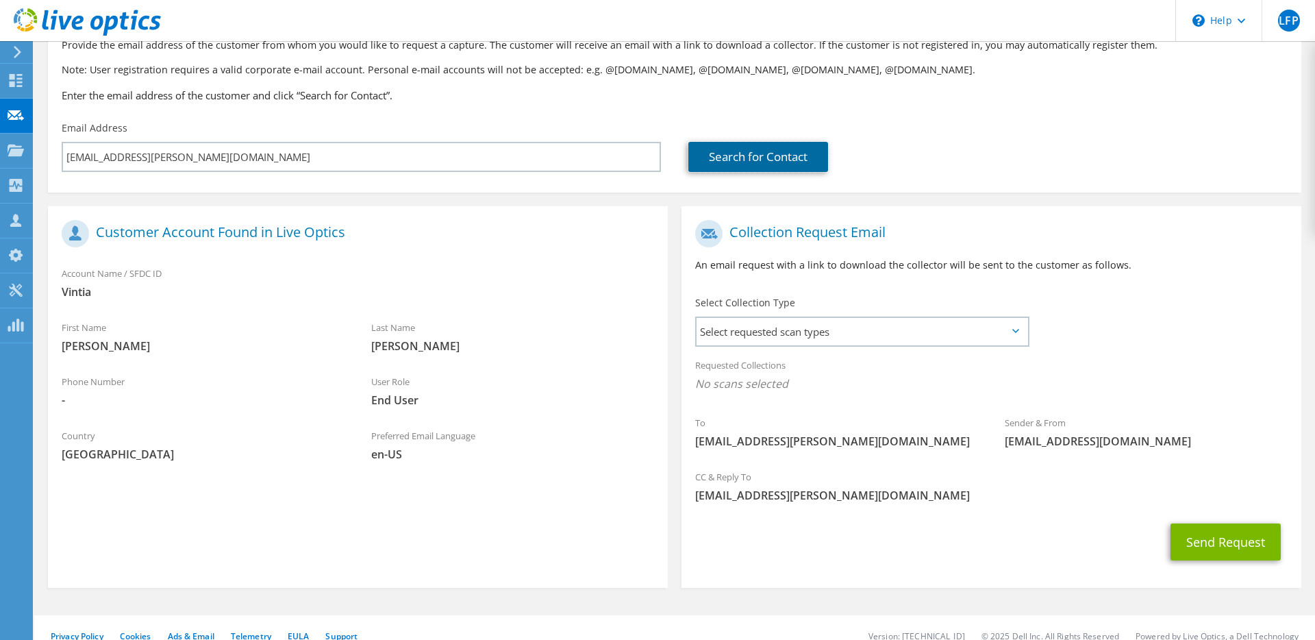
scroll to position [110, 0]
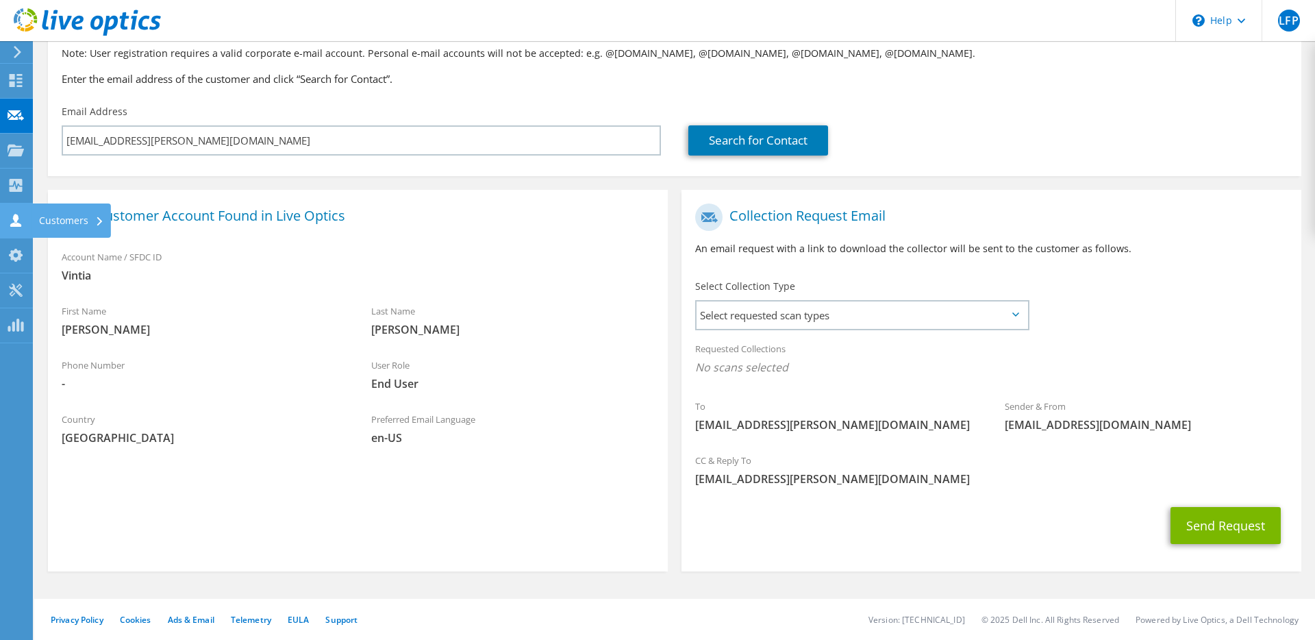
click at [66, 227] on div "Customers" at bounding box center [71, 220] width 79 height 34
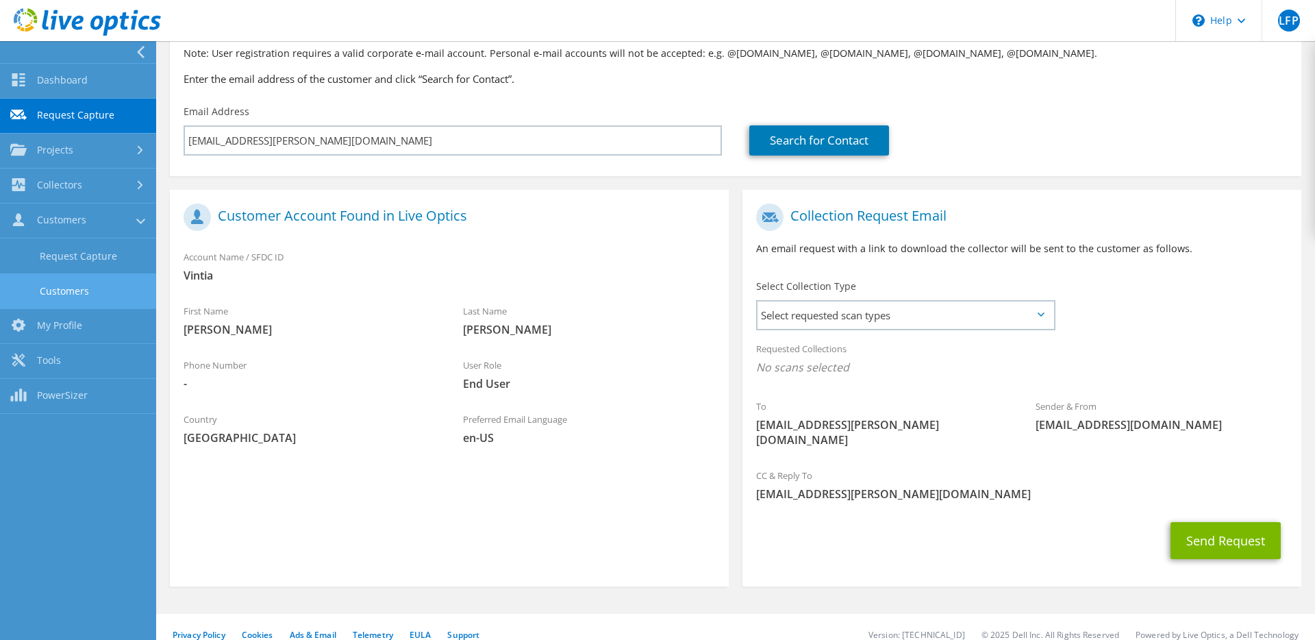
click at [80, 298] on link "Customers" at bounding box center [78, 290] width 156 height 35
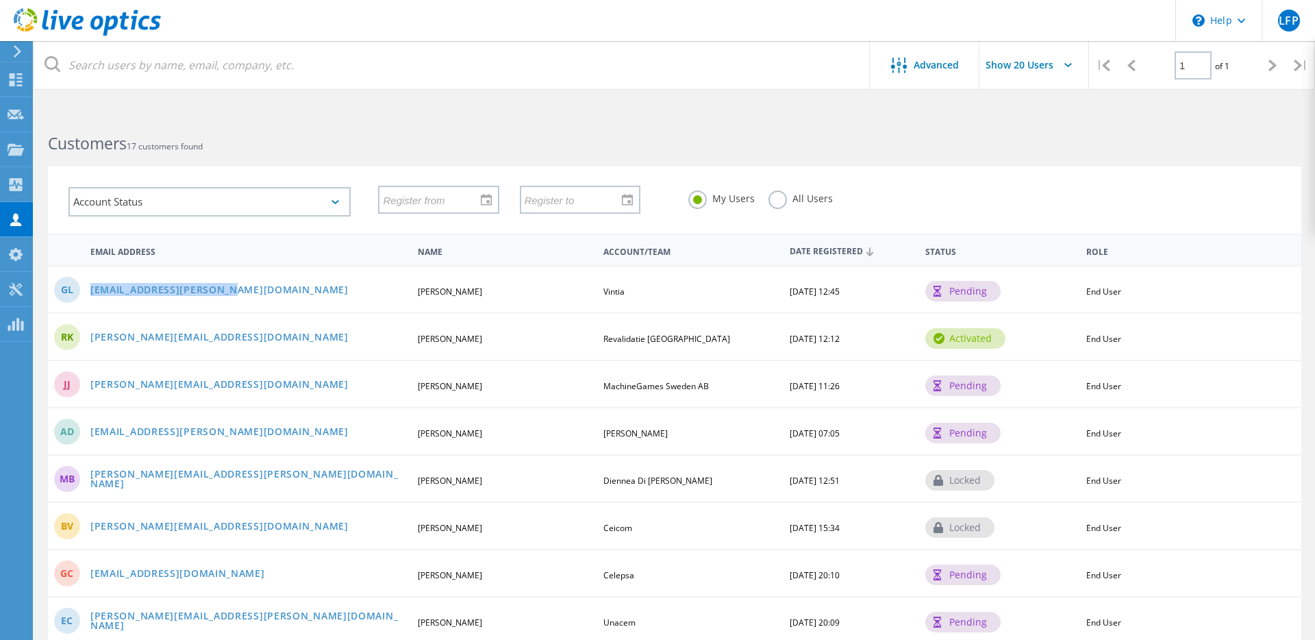
drag, startPoint x: 224, startPoint y: 293, endPoint x: 284, endPoint y: 283, distance: 60.4
click at [278, 283] on div "GL [EMAIL_ADDRESS][PERSON_NAME][DOMAIN_NAME] [PERSON_NAME] Vintia [DATE] 12:45 …" at bounding box center [675, 288] width 1254 height 47
click at [15, 82] on icon at bounding box center [16, 79] width 16 height 13
